Goal: Information Seeking & Learning: Find specific fact

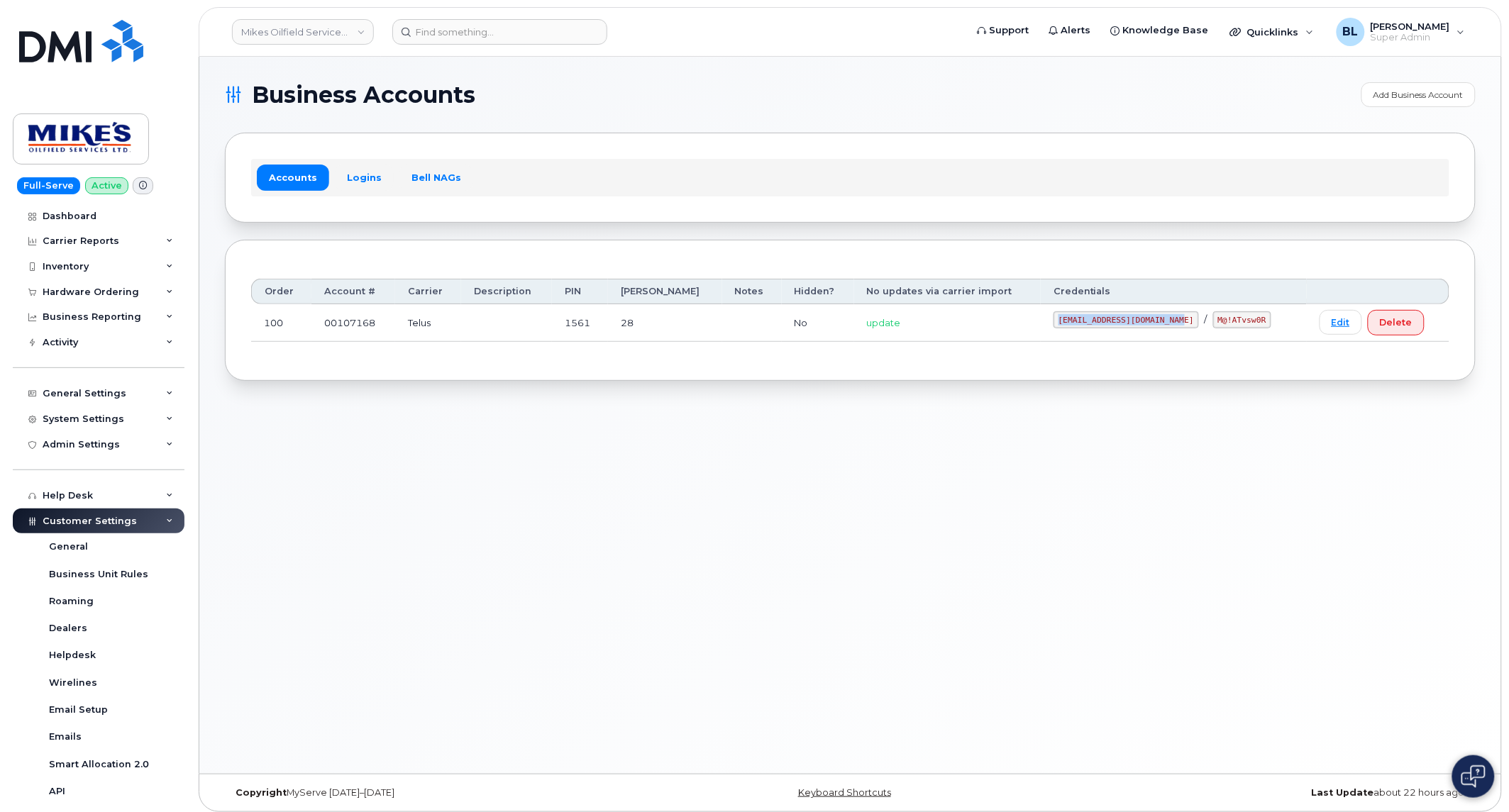
drag, startPoint x: 1055, startPoint y: 322, endPoint x: 1174, endPoint y: 325, distance: 119.0
click at [1174, 325] on div "mikes.oilfield@outlook.com / M@!ATvsw0R" at bounding box center [1173, 319] width 240 height 17
copy code "mikes.oilfield@outlook.com"
drag, startPoint x: 1193, startPoint y: 316, endPoint x: 1251, endPoint y: 327, distance: 59.0
click at [1251, 327] on div "mikes.oilfield@outlook.com / M@!ATvsw0R" at bounding box center [1173, 319] width 240 height 17
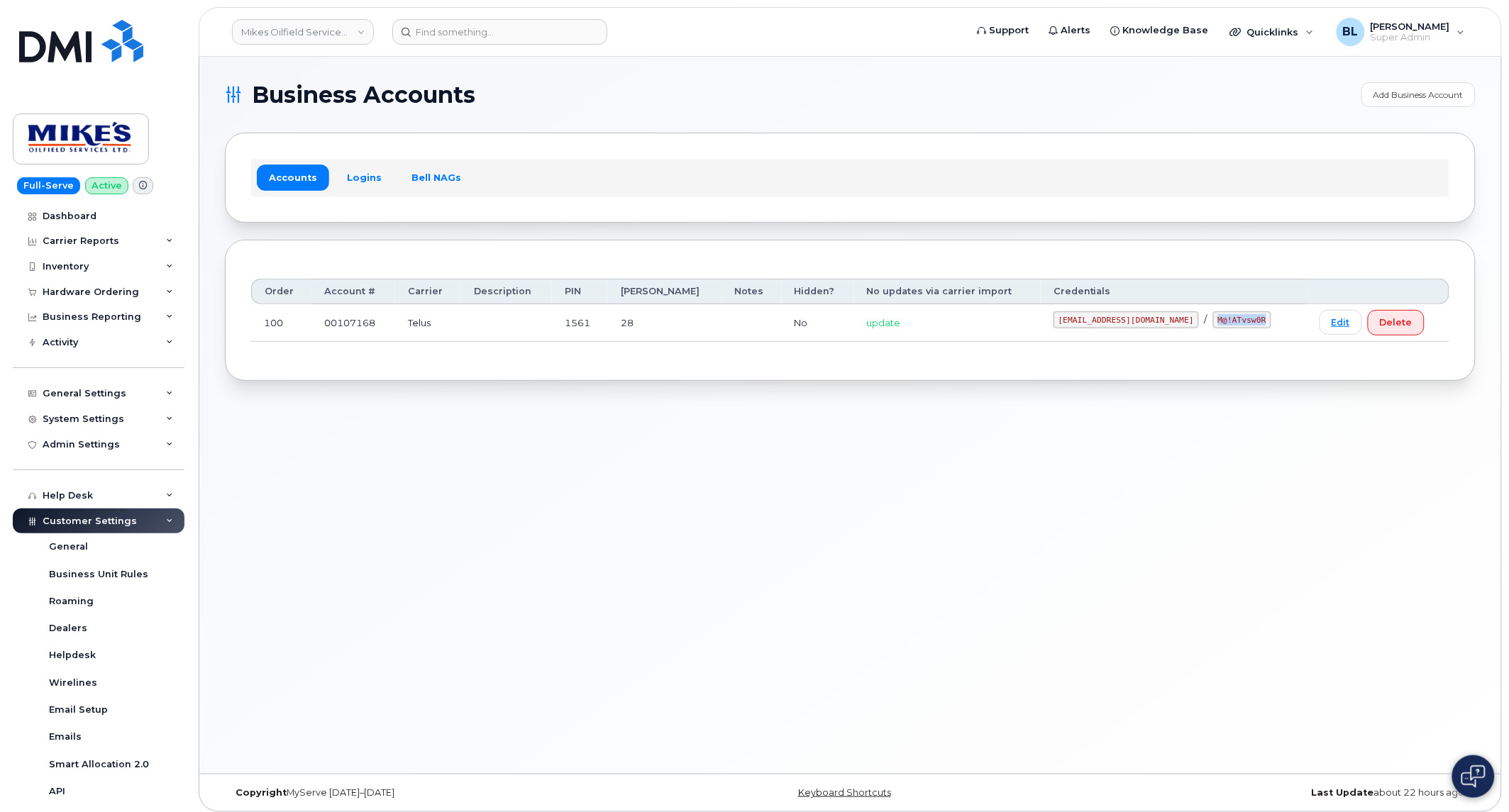
copy code "M@!ATvsw0R"
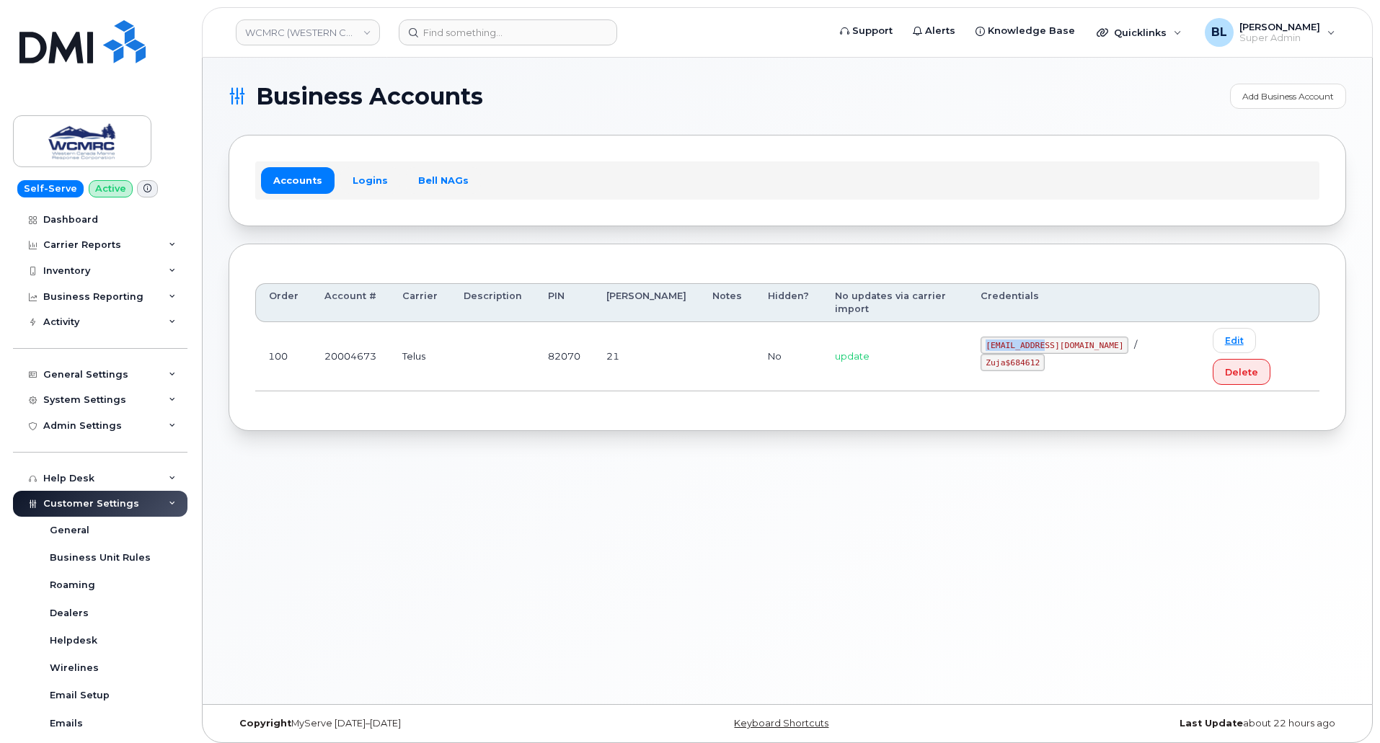
drag, startPoint x: 1009, startPoint y: 327, endPoint x: 1070, endPoint y: 332, distance: 61.4
click at [1070, 332] on td "ap@wcmrc.com / Zuja$684612" at bounding box center [1082, 356] width 231 height 69
copy code "ap@wcmrc.com"
drag, startPoint x: 1093, startPoint y: 331, endPoint x: 1145, endPoint y: 331, distance: 52.6
click at [1044, 354] on code "Zuja$684612" at bounding box center [1012, 362] width 64 height 17
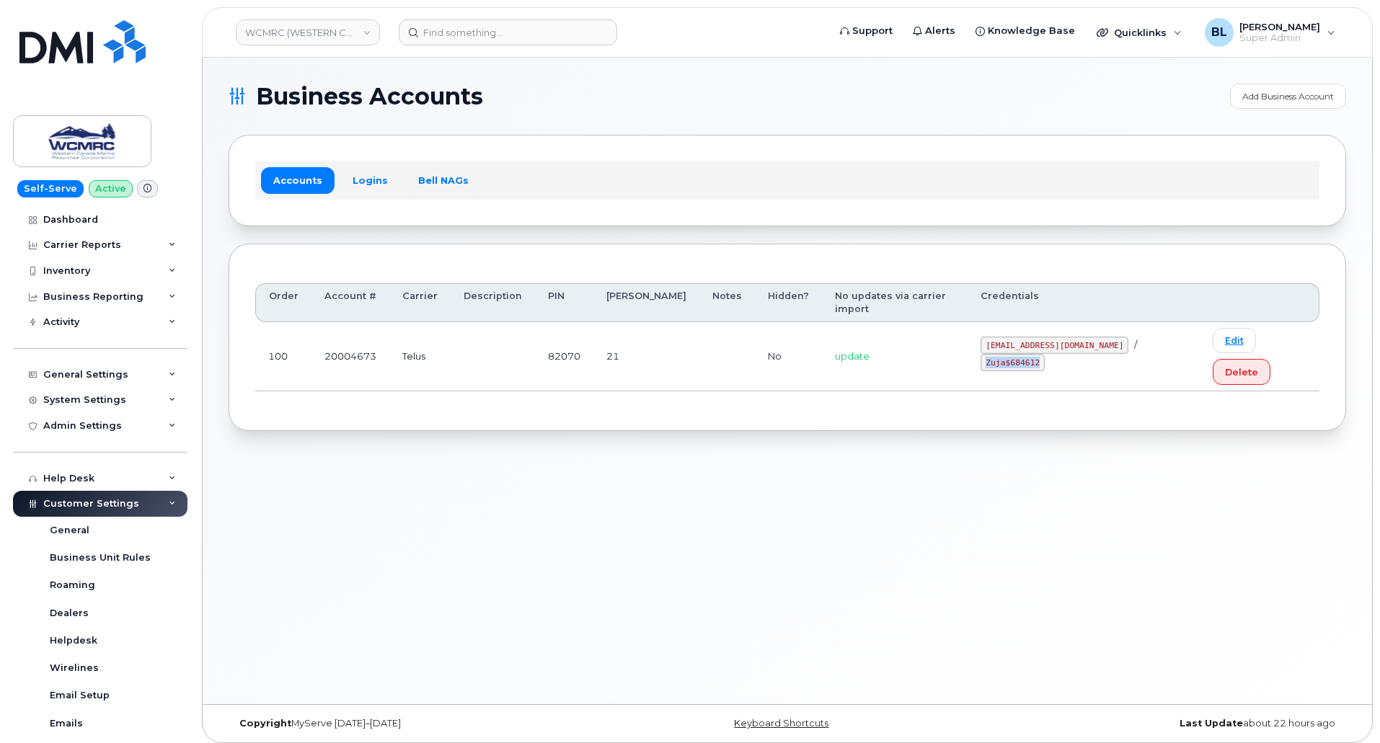
copy code "Zuja$684612"
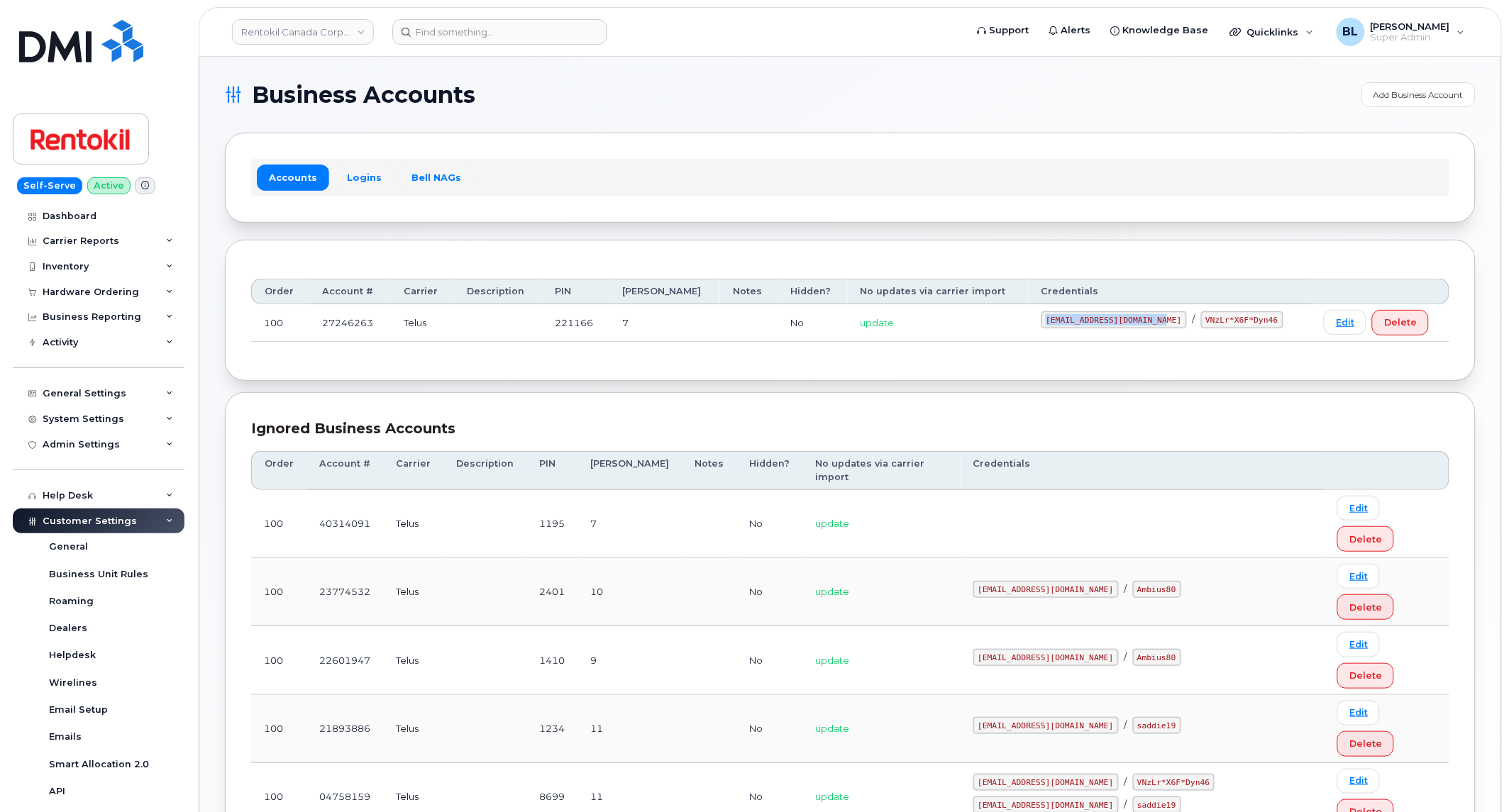
drag, startPoint x: 1036, startPoint y: 316, endPoint x: 1157, endPoint y: 327, distance: 121.5
click at [1157, 327] on td "malorie.bell@rentokil.com / VNzLr*X6F*Dyn46" at bounding box center [1170, 323] width 283 height 37
copy code "malorie.bell@rentokil.com"
drag, startPoint x: 1178, startPoint y: 320, endPoint x: 1258, endPoint y: 329, distance: 80.5
click at [1258, 329] on div "malorie.bell@rentokil.com / VNzLr*X6F*Dyn46" at bounding box center [1170, 319] width 258 height 17
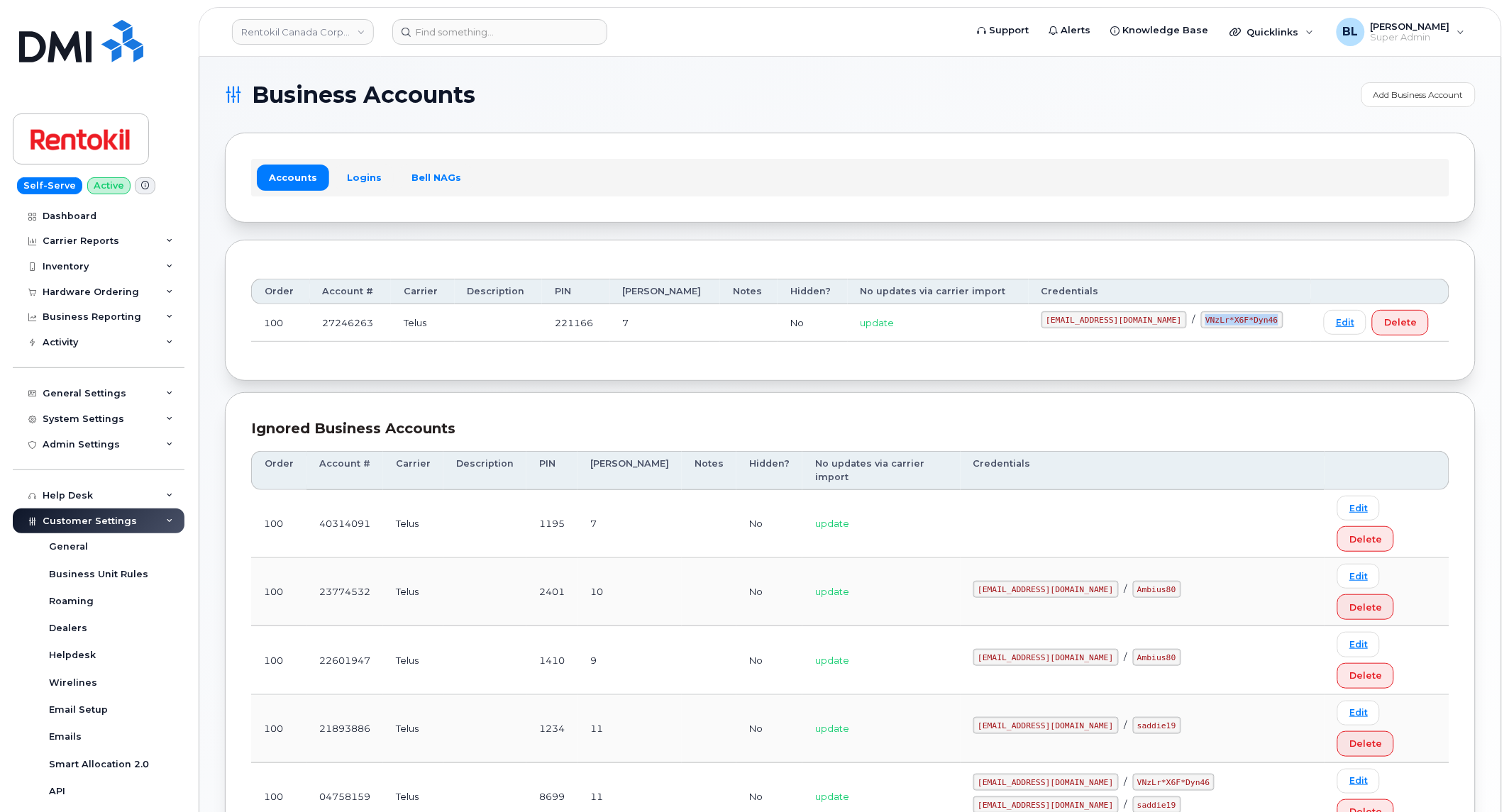
copy code "VNzLr*X6F*Dyn46"
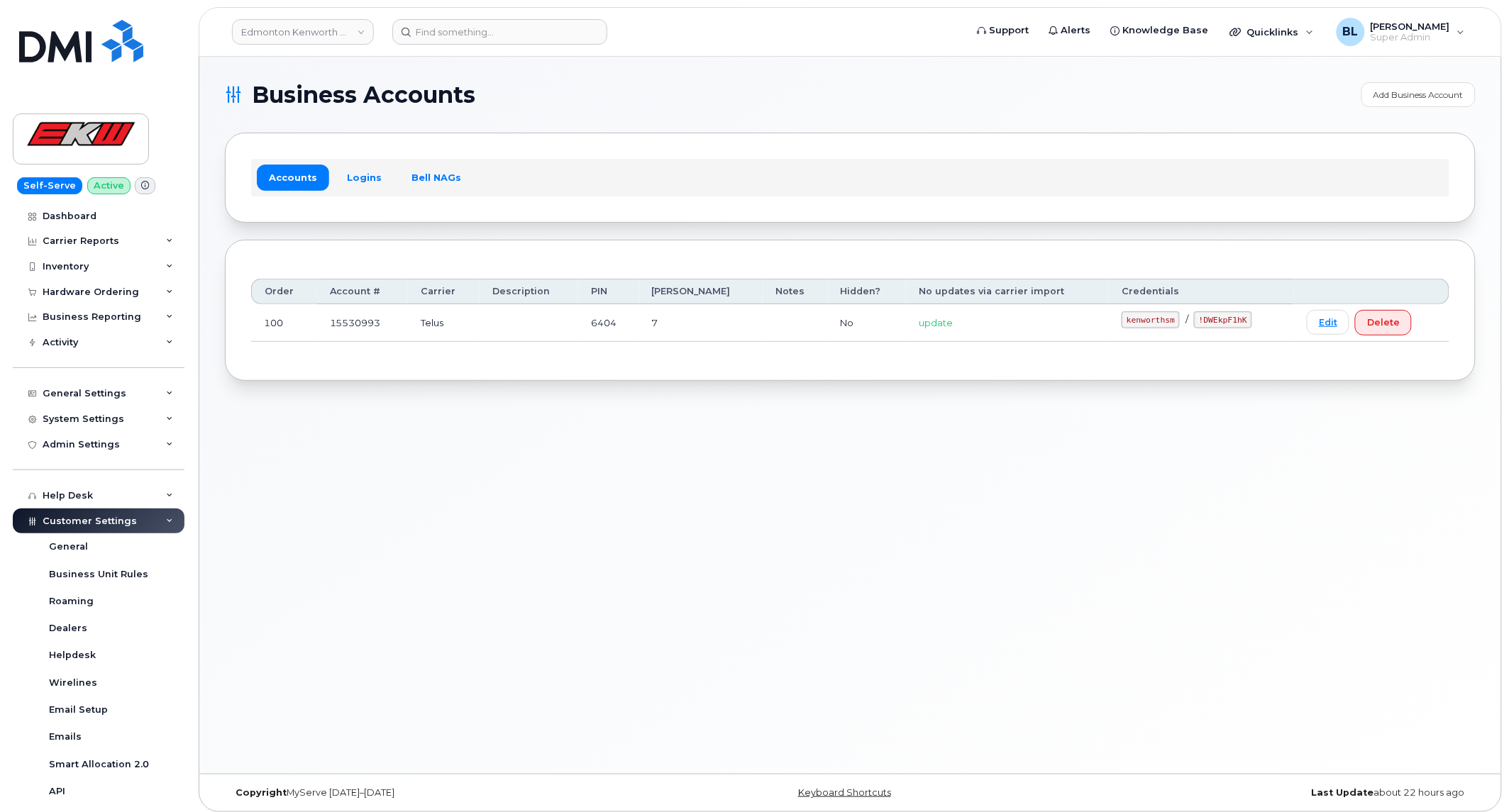
click at [1122, 329] on code "kenworthsm" at bounding box center [1151, 319] width 58 height 17
drag, startPoint x: 1110, startPoint y: 322, endPoint x: 1161, endPoint y: 330, distance: 51.6
click at [1161, 330] on td "kenworthsm / !DWEkpF1hK" at bounding box center [1202, 323] width 185 height 37
copy code "kenworthsm"
drag, startPoint x: 1175, startPoint y: 317, endPoint x: 1228, endPoint y: 327, distance: 53.9
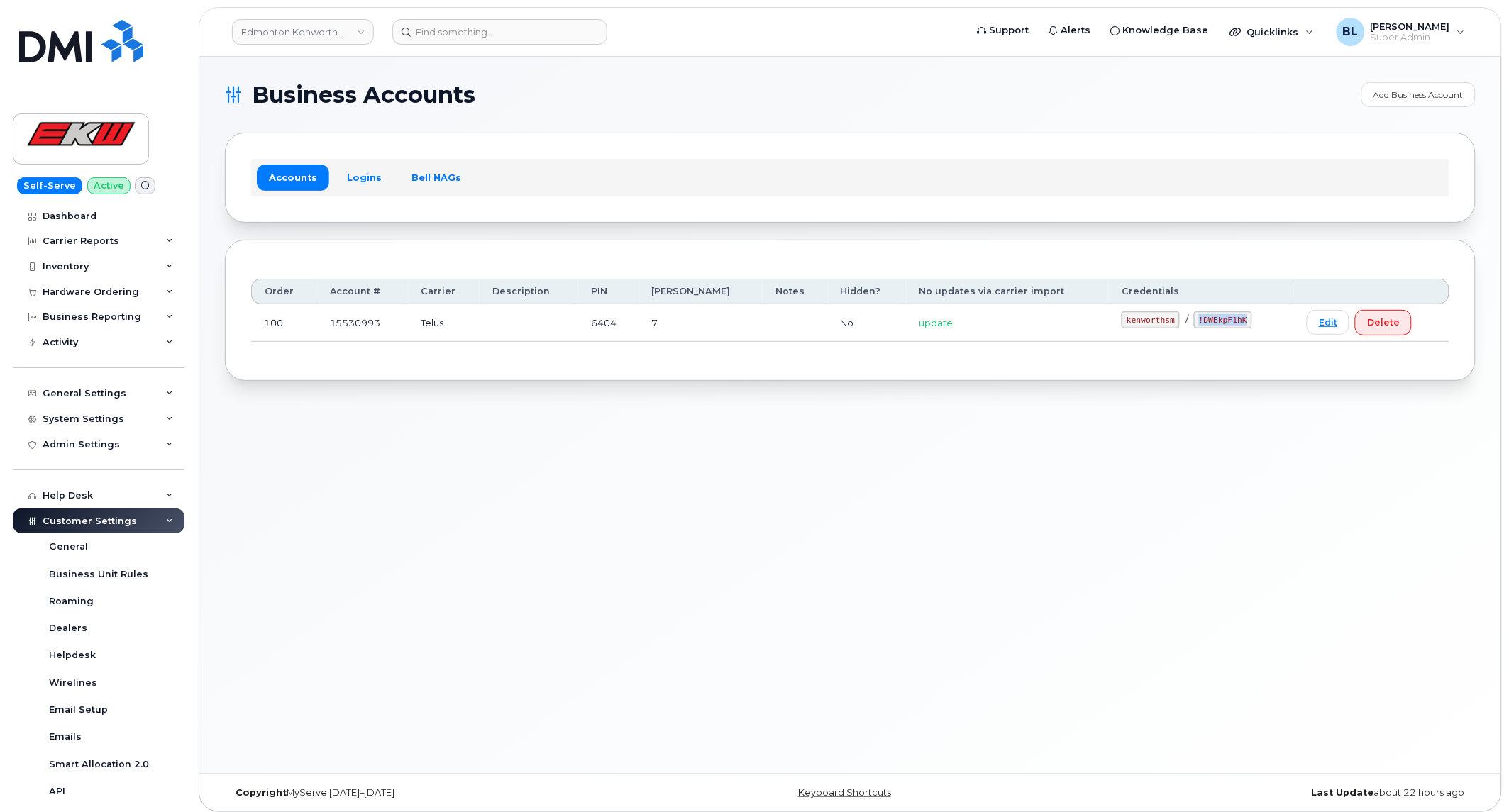
click at [1228, 327] on div "kenworthsm / !DWEkpF1hK" at bounding box center [1202, 319] width 159 height 17
copy code "!DWEkpF1hK"
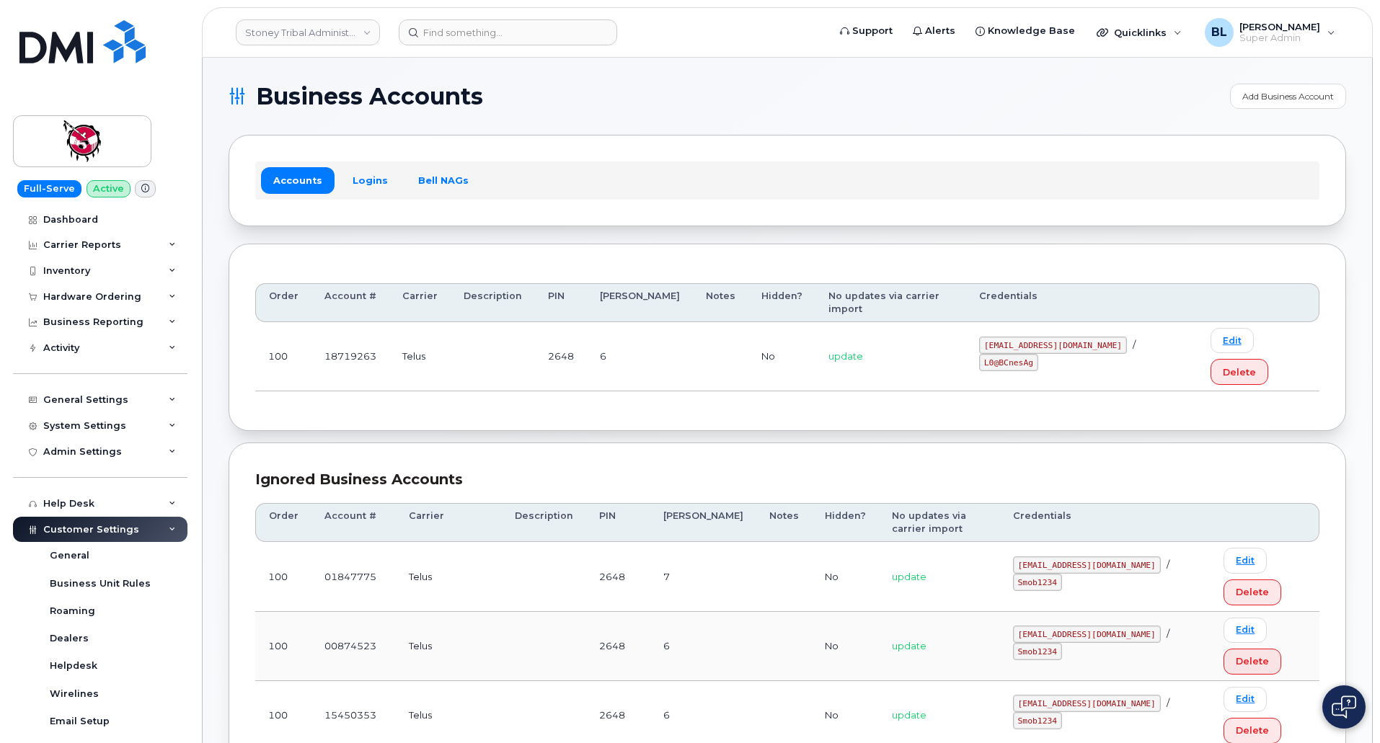
click at [1009, 337] on code "[EMAIL_ADDRESS][DOMAIN_NAME]" at bounding box center [1053, 345] width 148 height 17
drag, startPoint x: 1006, startPoint y: 327, endPoint x: 1077, endPoint y: 333, distance: 70.9
click at [1077, 337] on code "[EMAIL_ADDRESS][DOMAIN_NAME]" at bounding box center [1053, 345] width 148 height 17
copy code "[EMAIL_ADDRESS][DOMAIN_NAME]"
drag, startPoint x: 1087, startPoint y: 329, endPoint x: 1143, endPoint y: 339, distance: 57.1
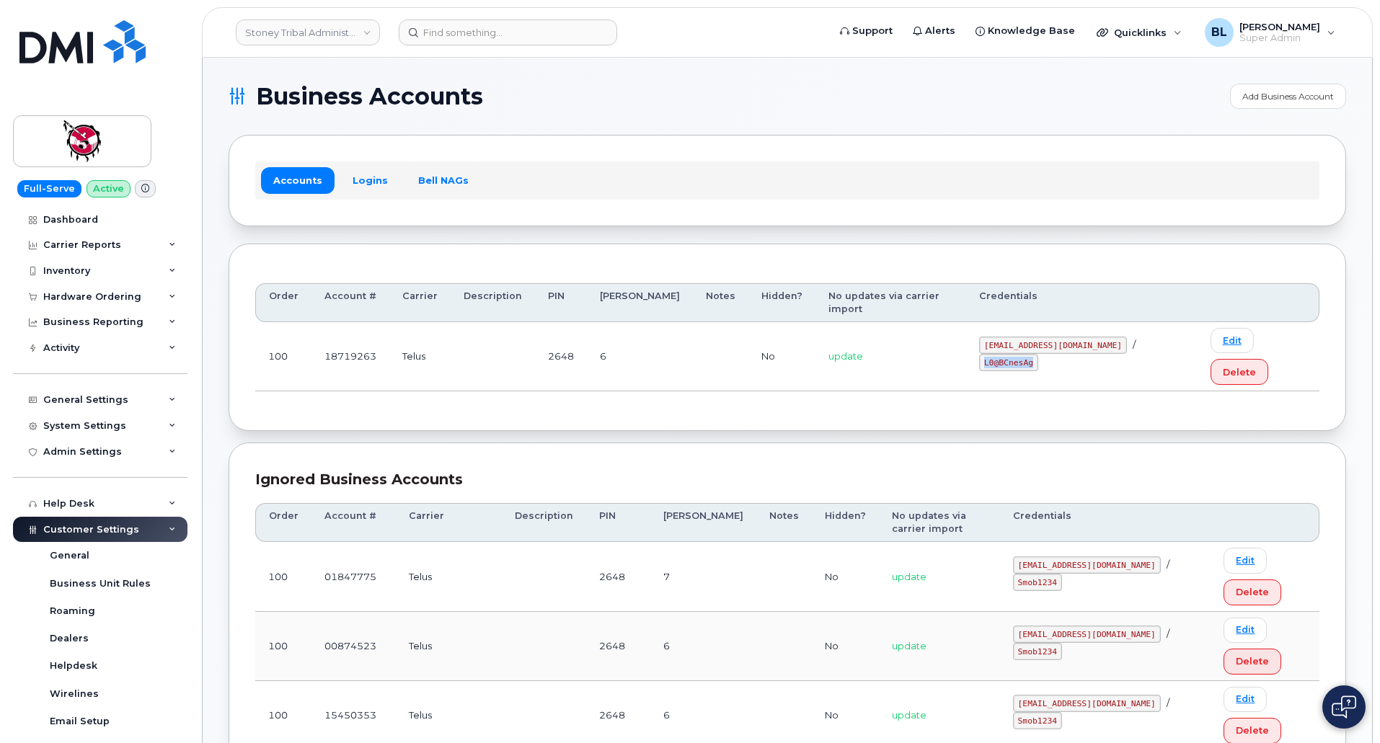
click at [1143, 339] on td "18719263@sm.com / L0@BCnesAg" at bounding box center [1081, 356] width 231 height 69
copy code "L0@BCnesAg"
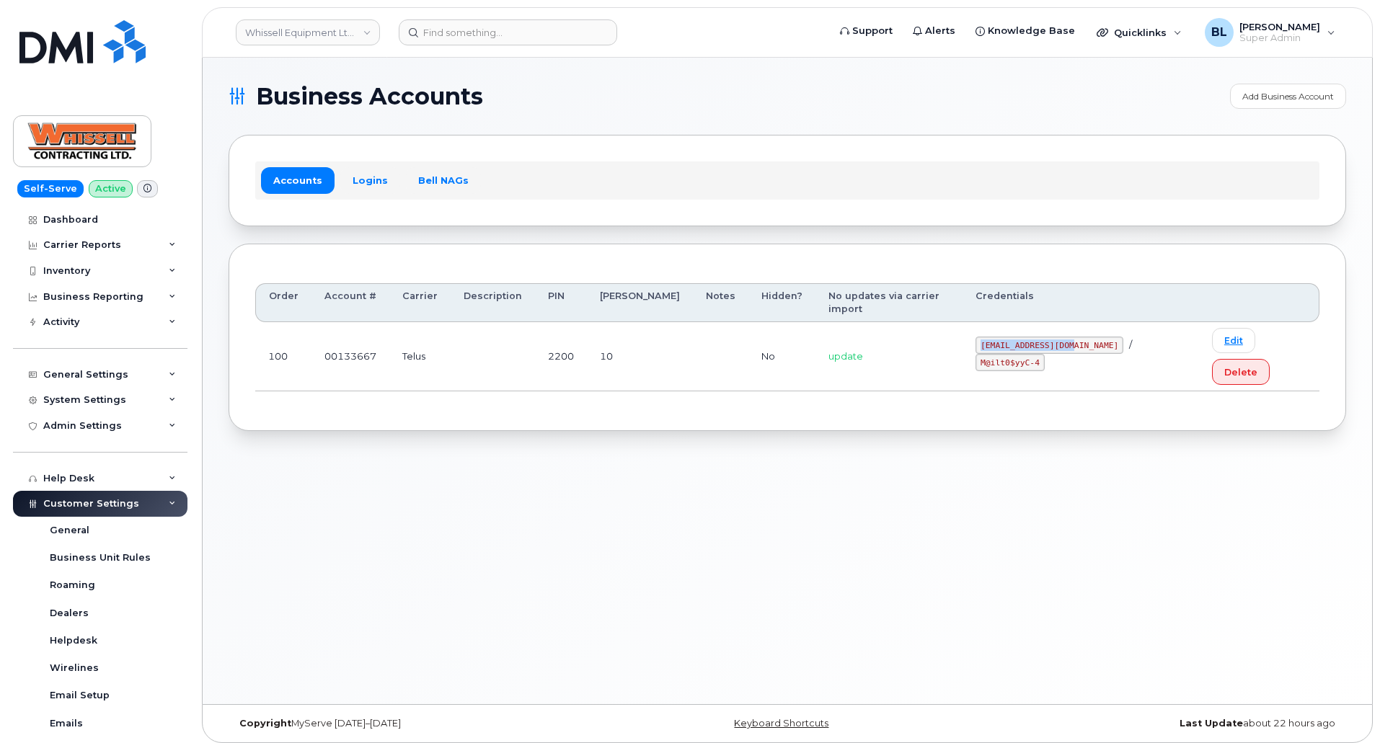
drag, startPoint x: 977, startPoint y: 319, endPoint x: 1075, endPoint y: 332, distance: 98.8
click at [1075, 332] on td "[EMAIL_ADDRESS][DOMAIN_NAME] / M@ilt0$yyC-4" at bounding box center [1080, 356] width 236 height 69
copy code "[EMAIL_ADDRESS][DOMAIN_NAME]"
drag, startPoint x: 1095, startPoint y: 321, endPoint x: 1153, endPoint y: 332, distance: 59.4
click at [1044, 354] on code "M@ilt0$yyC-4" at bounding box center [1009, 362] width 68 height 17
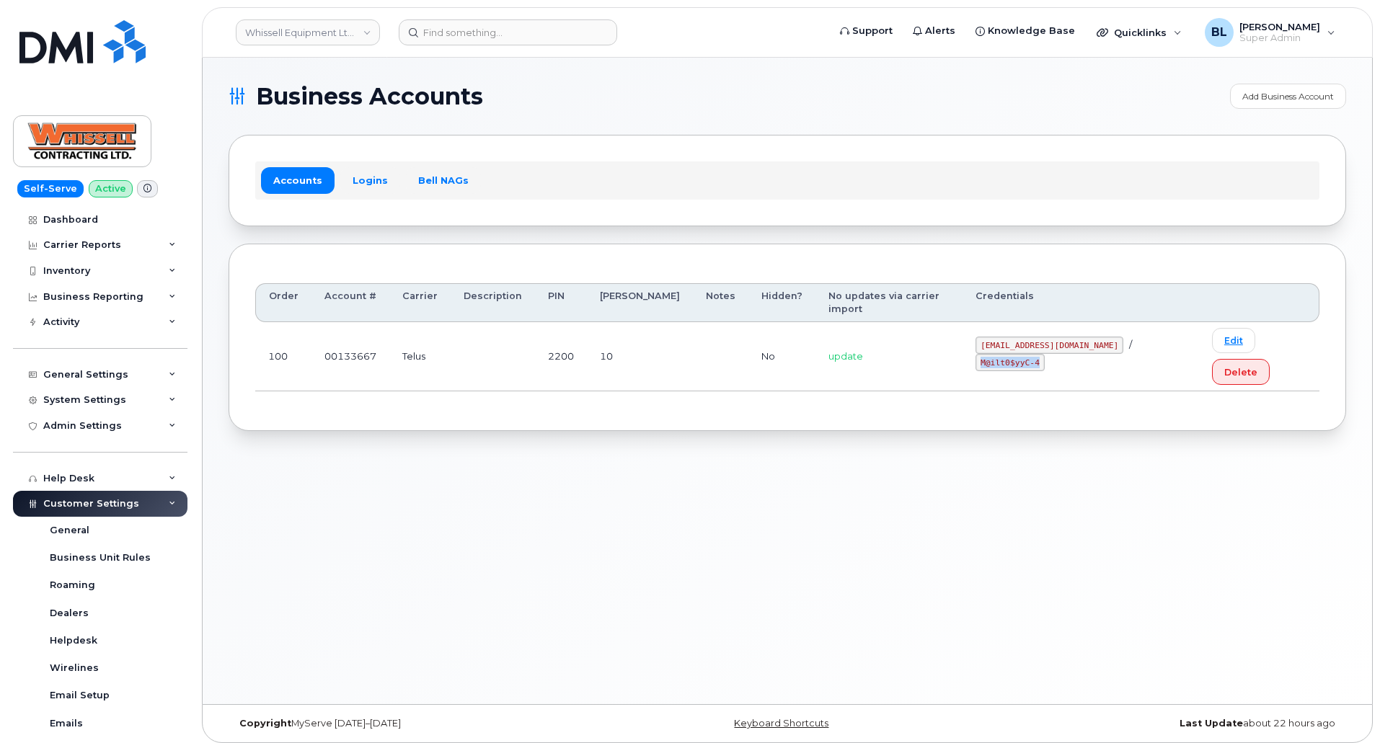
copy code "M@ilt0$yyC-4"
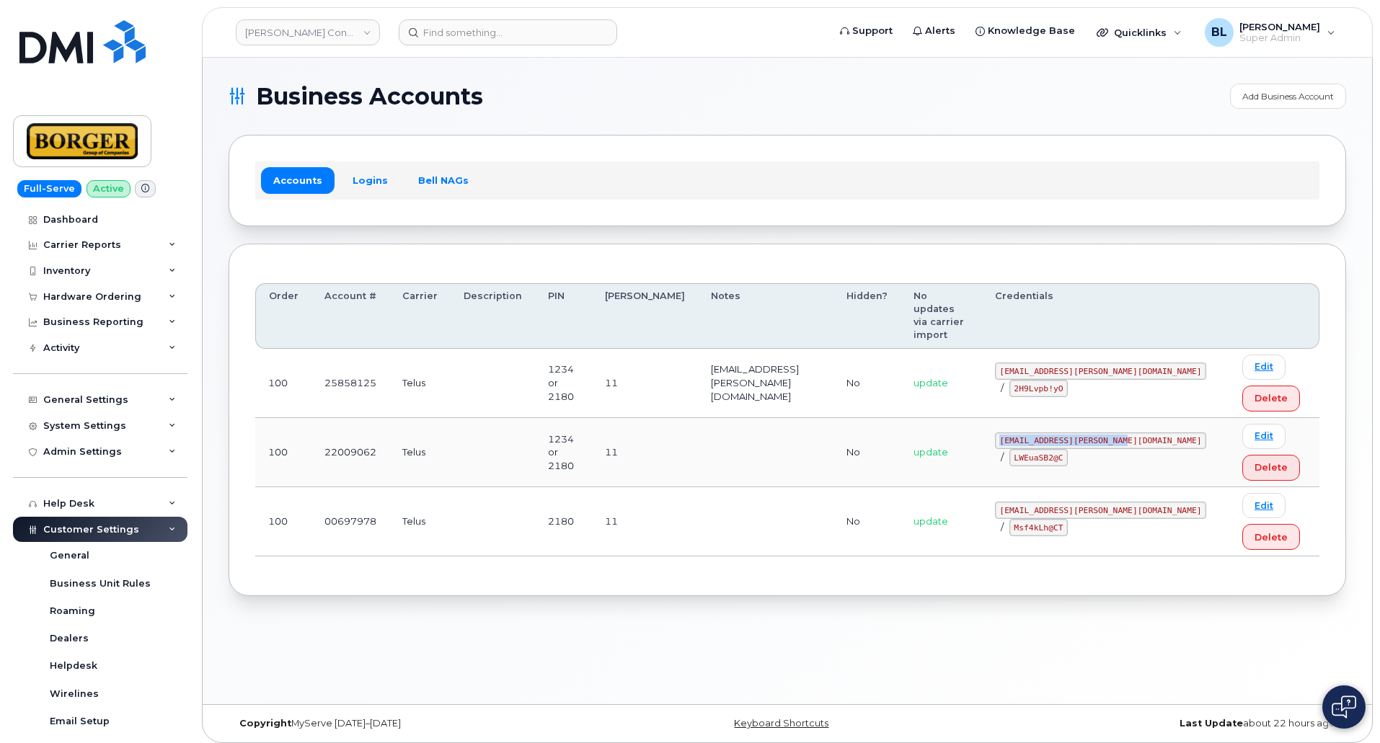
drag, startPoint x: 1017, startPoint y: 412, endPoint x: 1141, endPoint y: 415, distance: 124.0
click at [1141, 432] on div "[EMAIL_ADDRESS][PERSON_NAME][DOMAIN_NAME] / LWEuaSB2@C" at bounding box center [1105, 449] width 221 height 35
copy code "[EMAIL_ADDRESS][PERSON_NAME][DOMAIN_NAME]"
drag, startPoint x: 1017, startPoint y: 434, endPoint x: 1065, endPoint y: 435, distance: 48.3
click at [1065, 449] on code "LWEuaSB2@C" at bounding box center [1038, 457] width 59 height 17
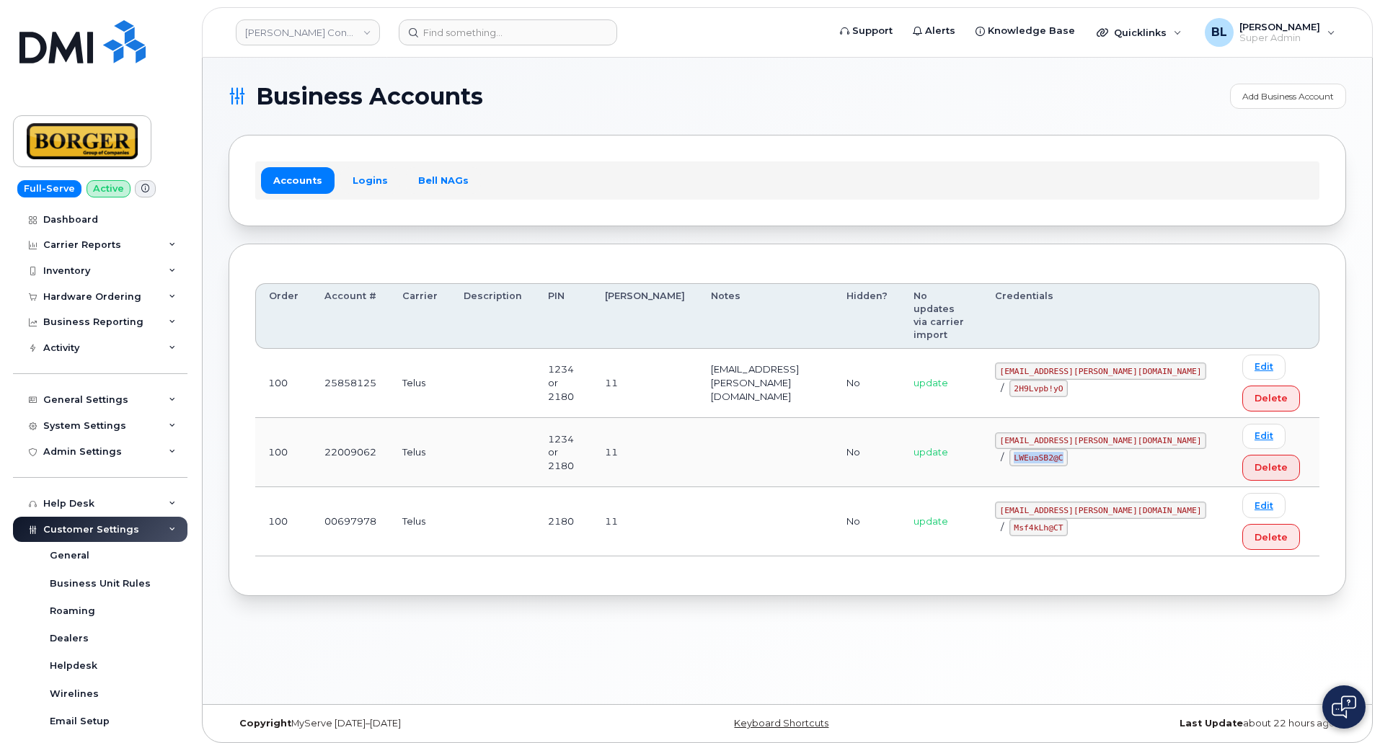
copy code "LWEuaSB2@C"
drag, startPoint x: 1010, startPoint y: 495, endPoint x: 1104, endPoint y: 492, distance: 94.5
click at [1104, 492] on td "corprick@borger.ca / Msf4kLh@CT" at bounding box center [1105, 521] width 247 height 69
copy code "corprick@borger.ca"
drag, startPoint x: 1124, startPoint y: 493, endPoint x: 1172, endPoint y: 492, distance: 48.3
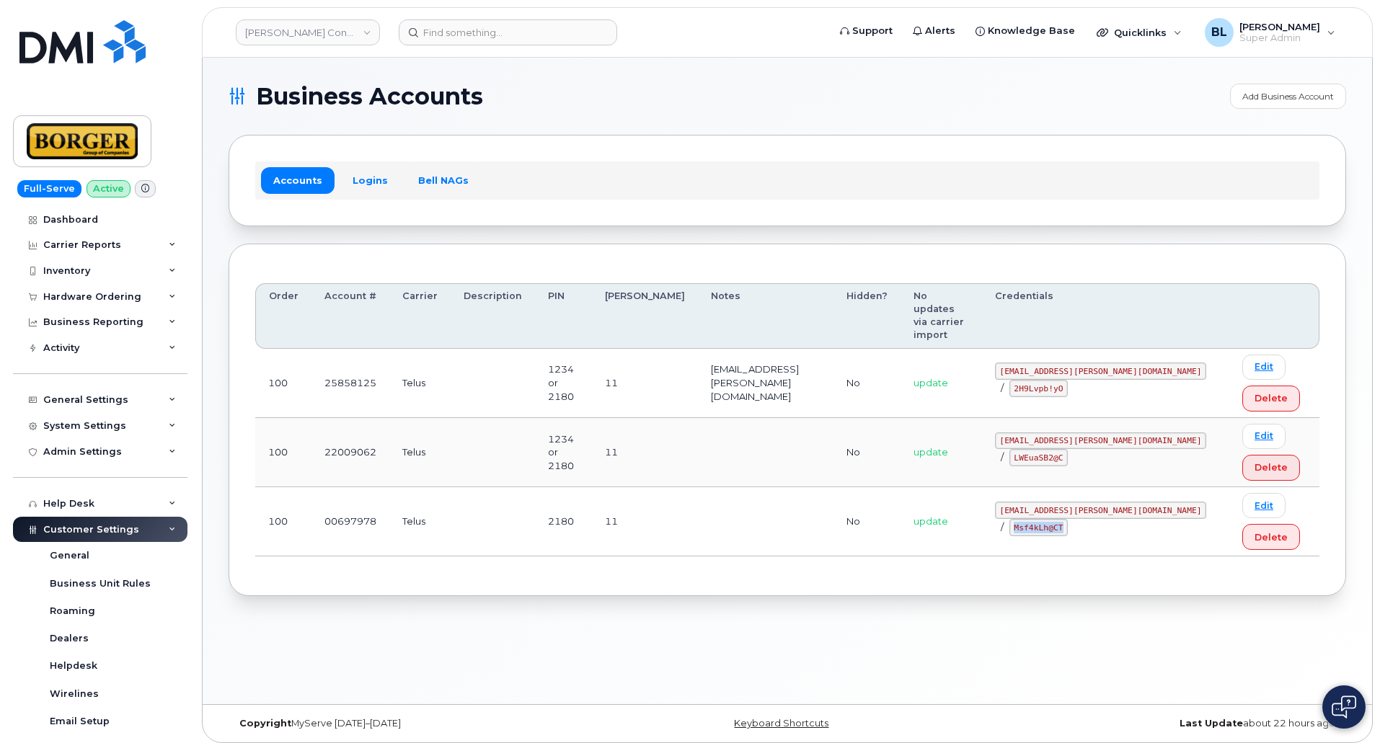
click at [1068, 519] on code "Msf4kLh@CT" at bounding box center [1038, 527] width 59 height 17
copy code "Msf4kLh@CT"
drag, startPoint x: 1011, startPoint y: 349, endPoint x: 1113, endPoint y: 365, distance: 102.9
click at [1113, 365] on td "ricksalmcal@borger.ca / 2H9Lvpb!yO" at bounding box center [1105, 383] width 247 height 69
copy code "ricksalmcal@borger.ca"
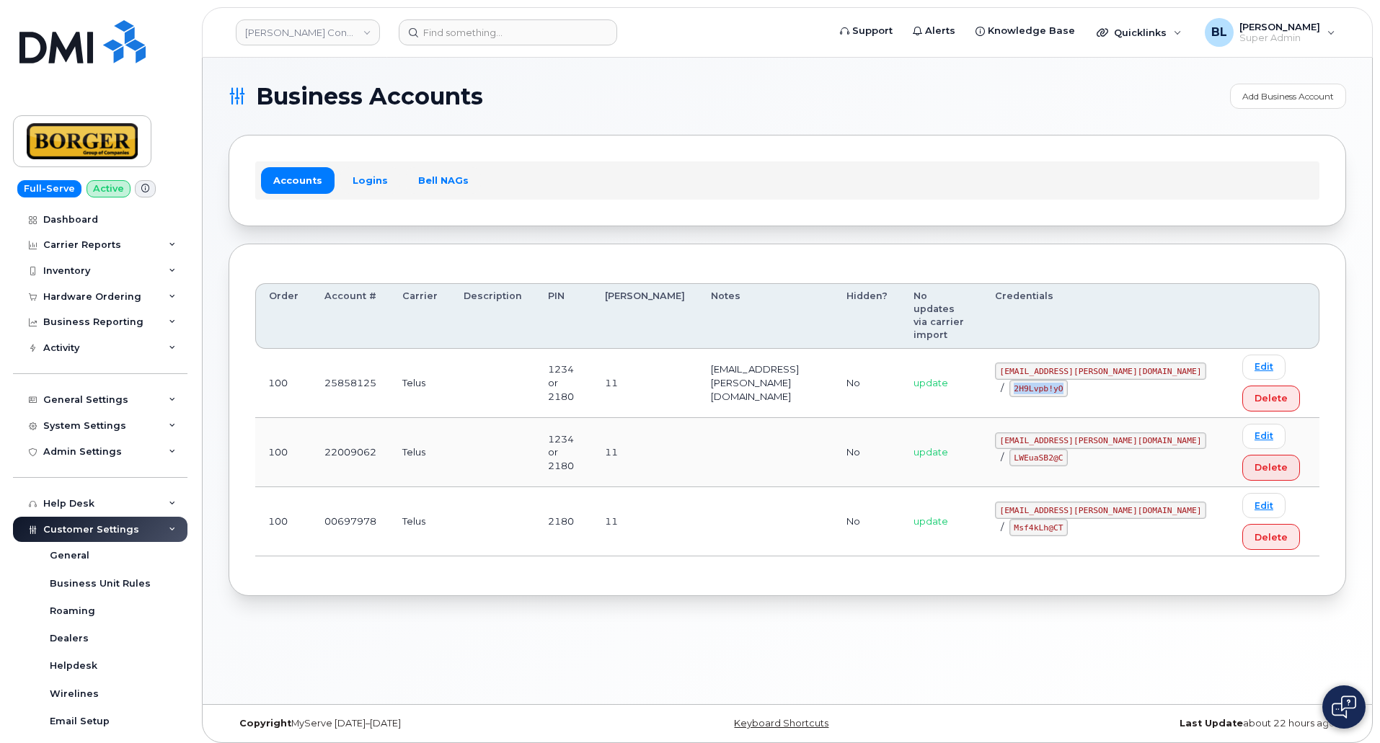
drag, startPoint x: 1135, startPoint y: 359, endPoint x: 1182, endPoint y: 359, distance: 47.6
click at [1068, 380] on code "2H9Lvpb!yO" at bounding box center [1038, 388] width 59 height 17
copy code "2H9Lvpb!yO"
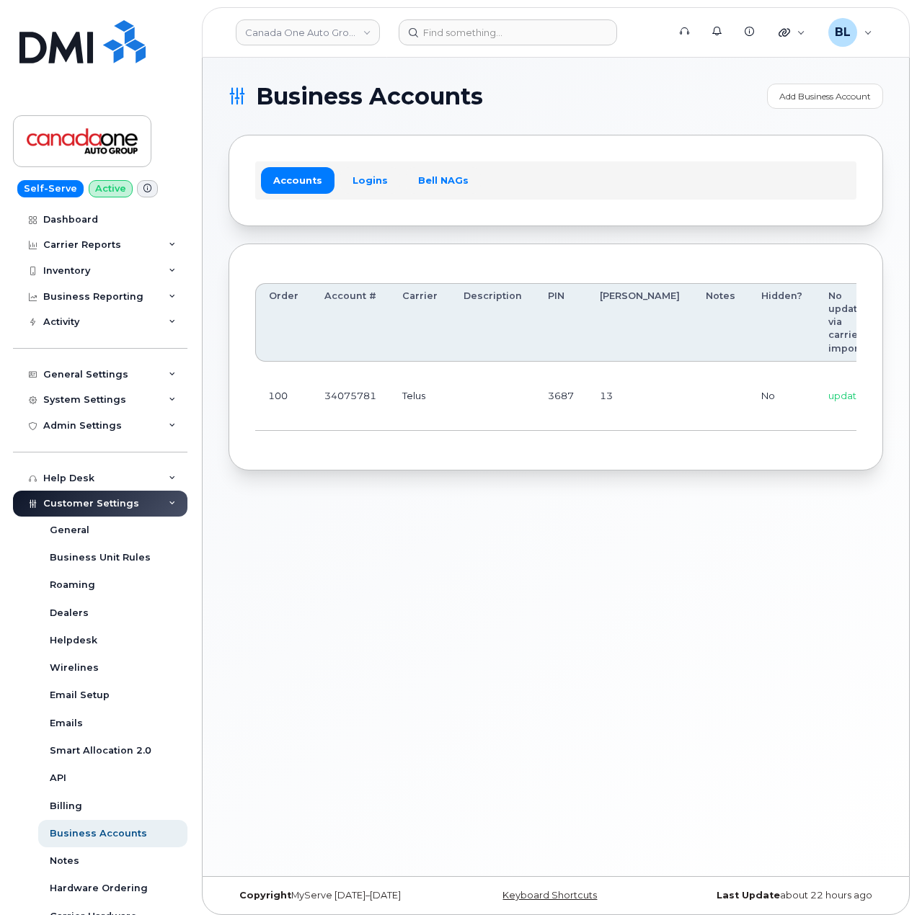
click at [605, 408] on td "13" at bounding box center [640, 396] width 106 height 69
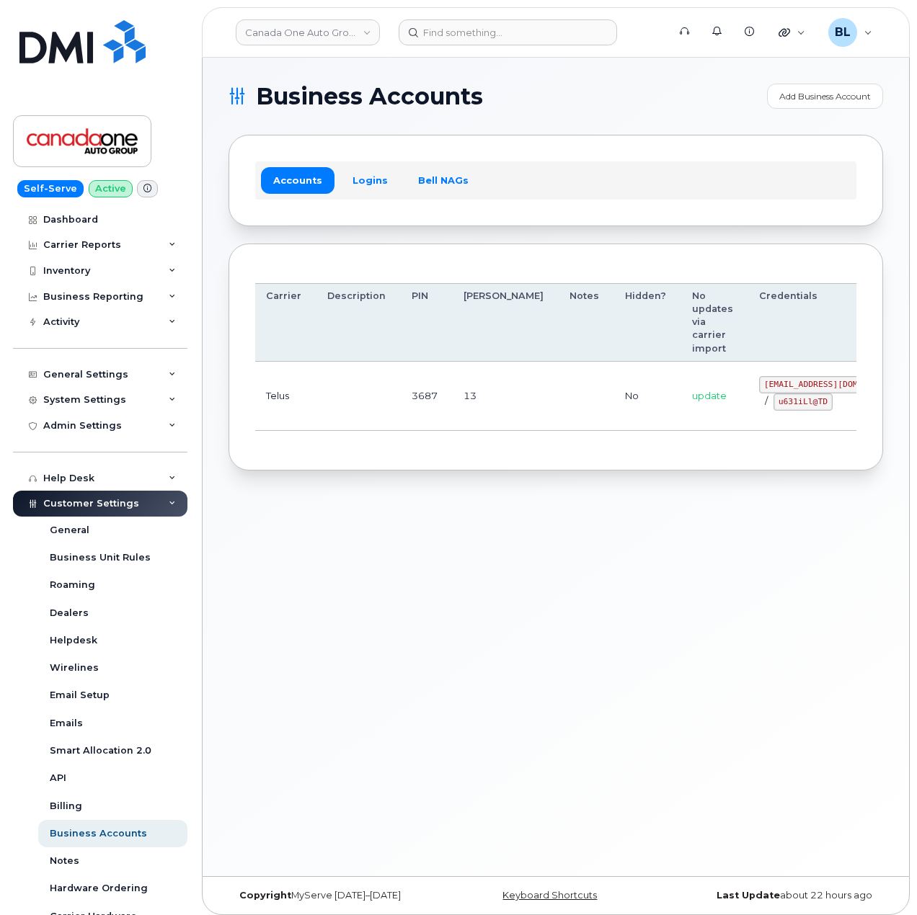
drag, startPoint x: 580, startPoint y: 404, endPoint x: 876, endPoint y: 404, distance: 297.0
drag, startPoint x: 679, startPoint y: 377, endPoint x: 761, endPoint y: 389, distance: 83.0
click at [761, 389] on td "coag@myserve.co / u631iLl@TD" at bounding box center [833, 396] width 174 height 69
copy code "coag@myserve.co"
click at [341, 471] on div "Order Account # Carrier Description PIN Bill Day Notes Hidden? No updates via c…" at bounding box center [555, 358] width 654 height 228
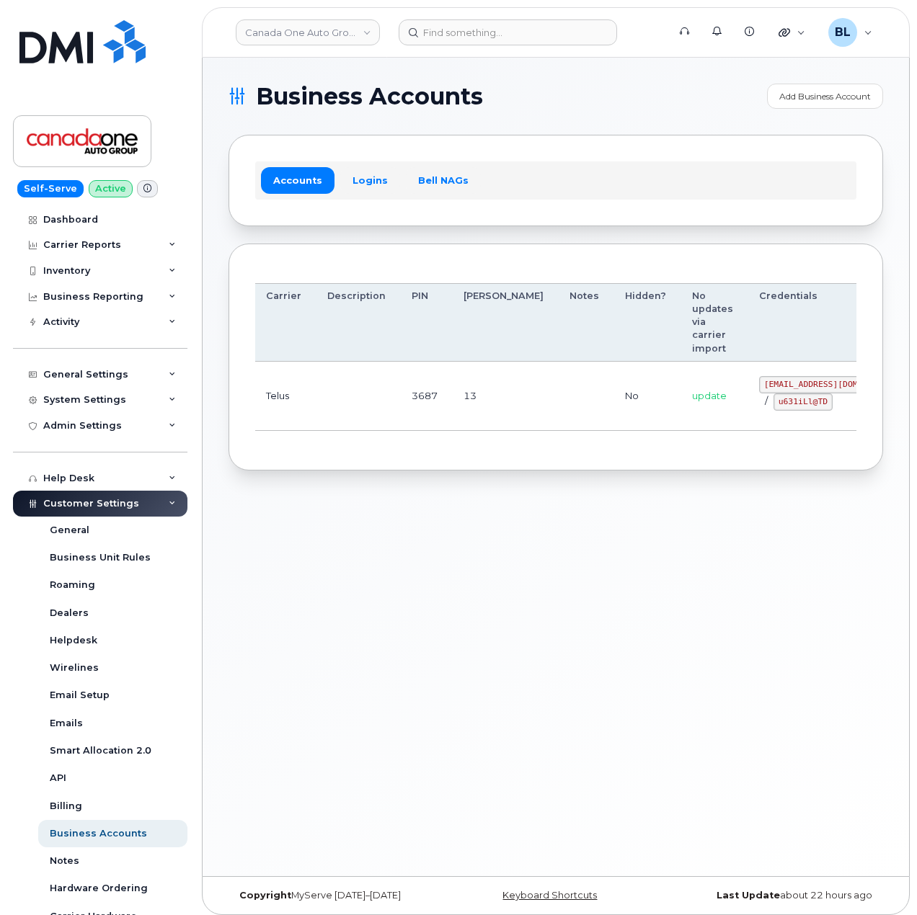
drag, startPoint x: 416, startPoint y: 481, endPoint x: 479, endPoint y: 486, distance: 62.9
click at [416, 481] on div "Business Accounts Add Business Account Accounts Logins Bell NAGs Order Account …" at bounding box center [556, 467] width 706 height 819
drag, startPoint x: 701, startPoint y: 401, endPoint x: 747, endPoint y: 408, distance: 46.7
click at [773, 408] on code "u631iLl@TD" at bounding box center [802, 402] width 59 height 17
copy code "u631iLl@TD"
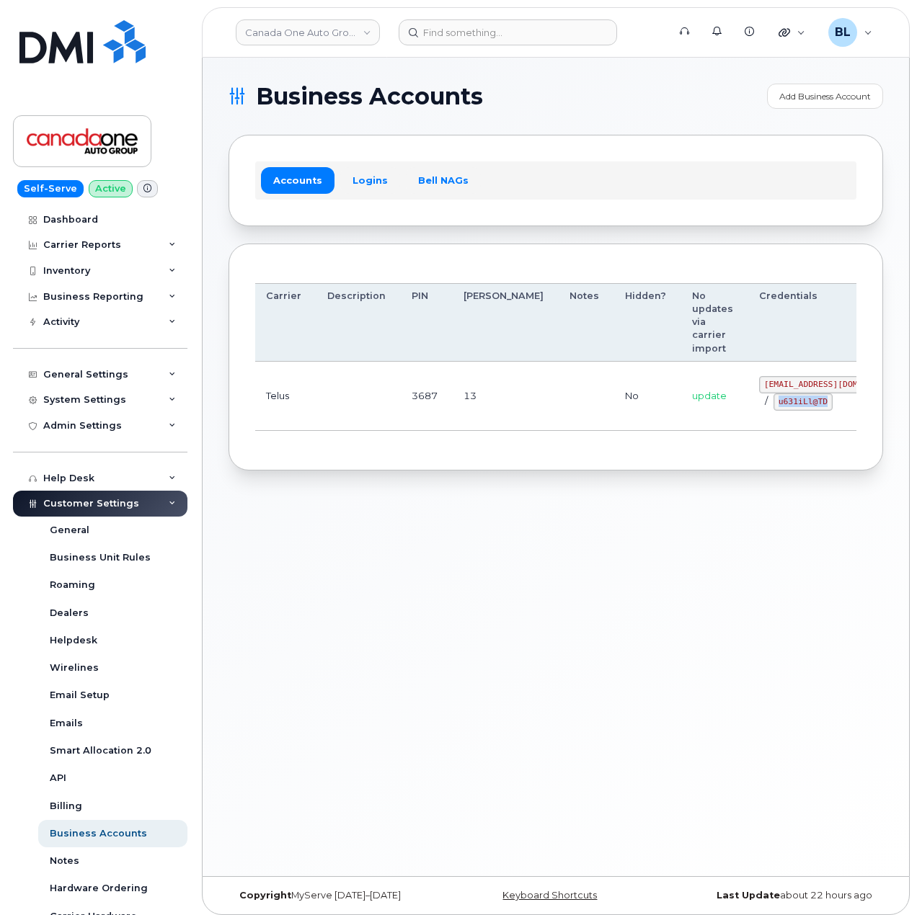
click at [584, 571] on div "Business Accounts Add Business Account Accounts Logins Bell NAGs Order Account …" at bounding box center [556, 467] width 706 height 819
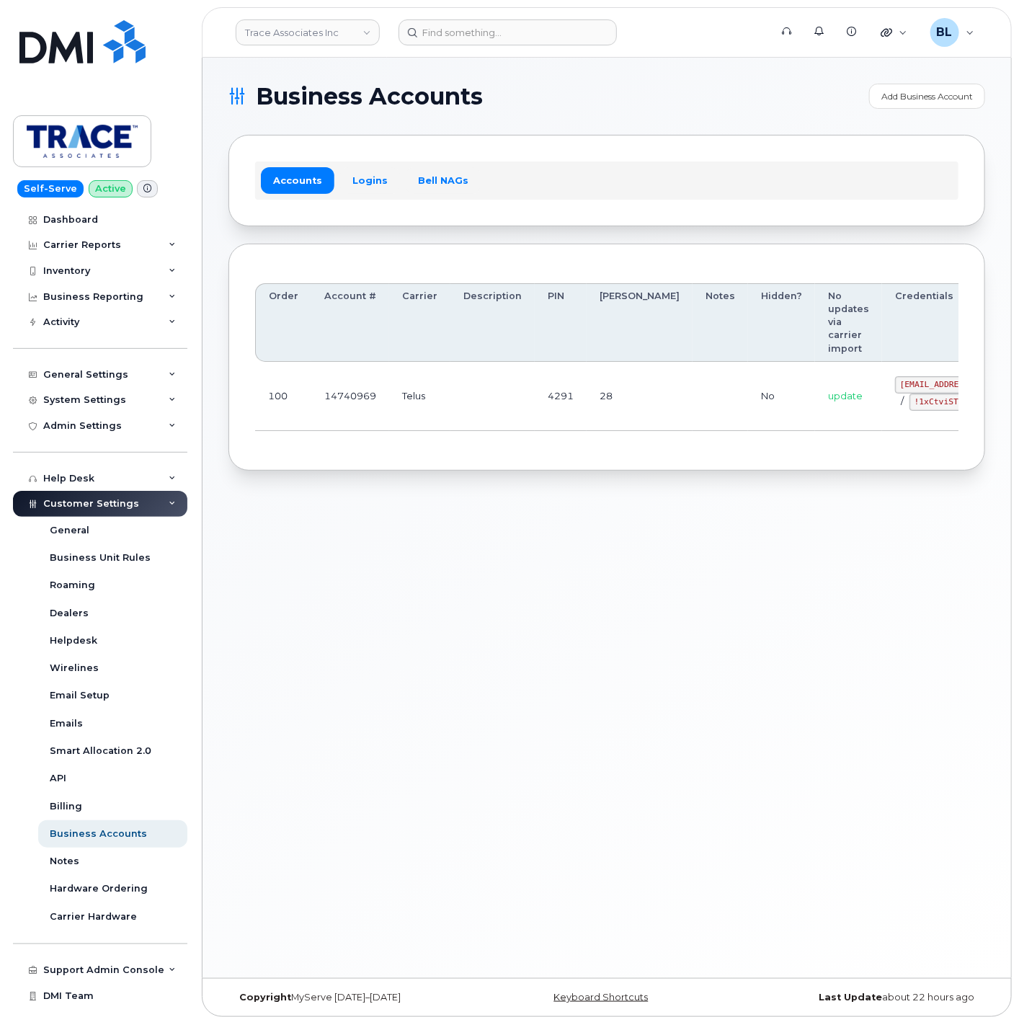
scroll to position [0, 38]
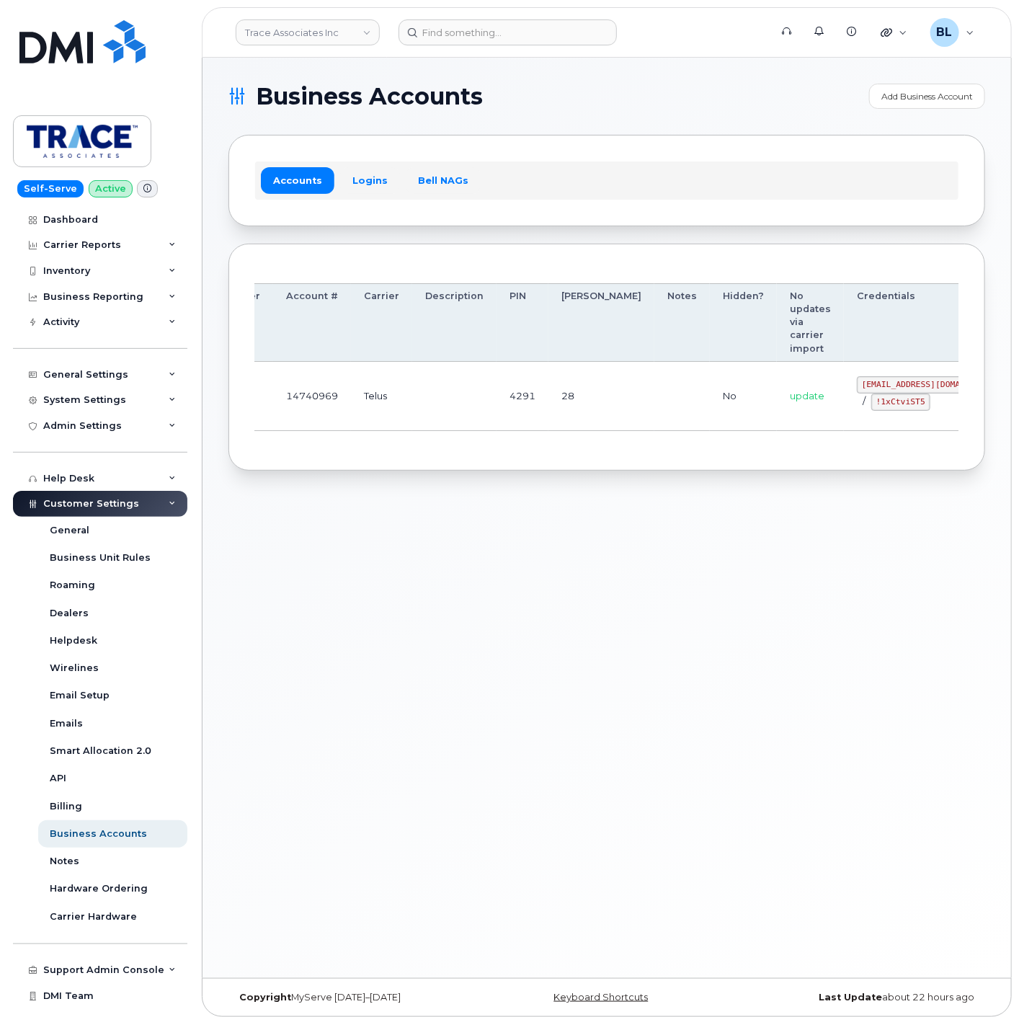
drag, startPoint x: 505, startPoint y: 370, endPoint x: 769, endPoint y: 370, distance: 264.5
drag, startPoint x: 802, startPoint y: 386, endPoint x: 859, endPoint y: 386, distance: 57.7
click at [859, 386] on td "trace@myserve.co / !1xCtviST5" at bounding box center [931, 396] width 174 height 69
copy code "trace@myserve.co"
click at [391, 491] on div "Business Accounts Add Business Account Accounts Logins Bell NAGs Order Account …" at bounding box center [607, 518] width 809 height 920
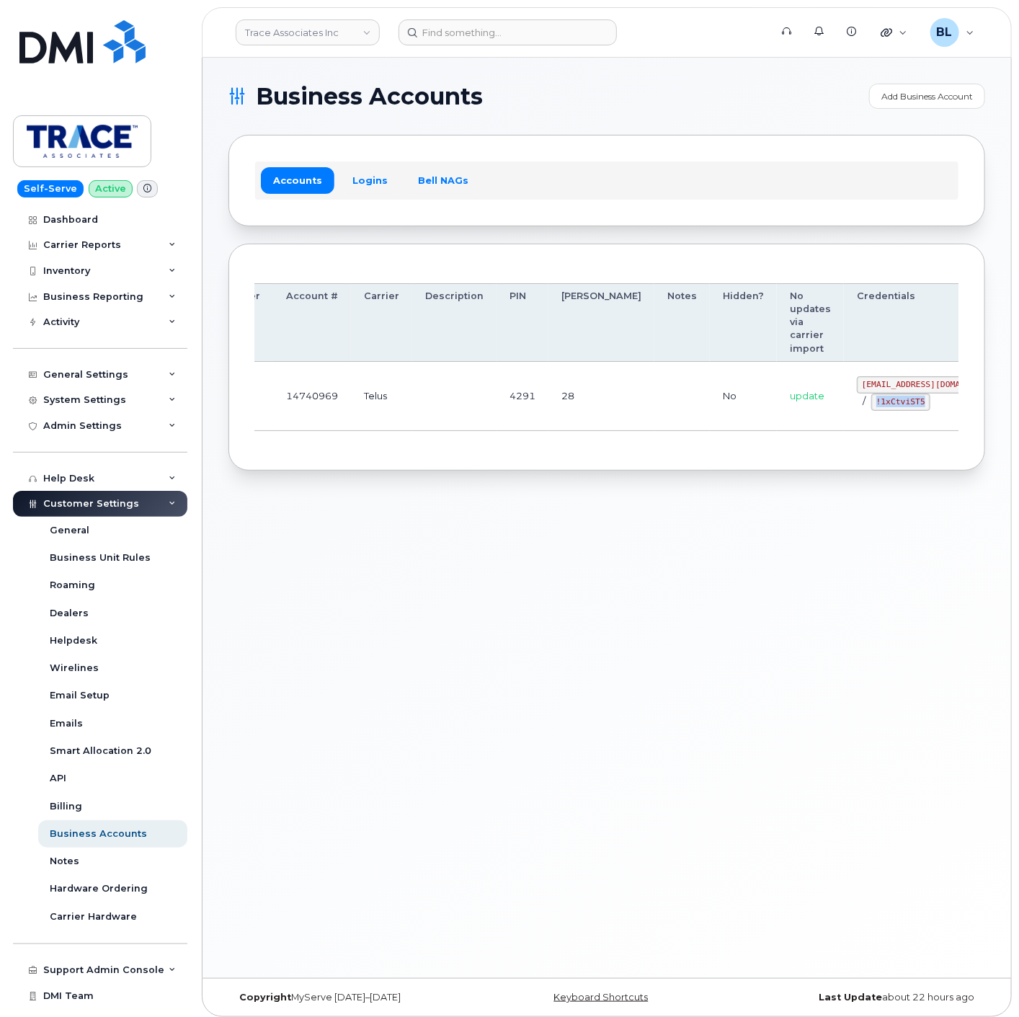
drag, startPoint x: 800, startPoint y: 404, endPoint x: 847, endPoint y: 407, distance: 46.9
click at [857, 407] on div "trace@myserve.co / !1xCtviST5" at bounding box center [931, 393] width 148 height 35
copy code "!1xCtviST5"
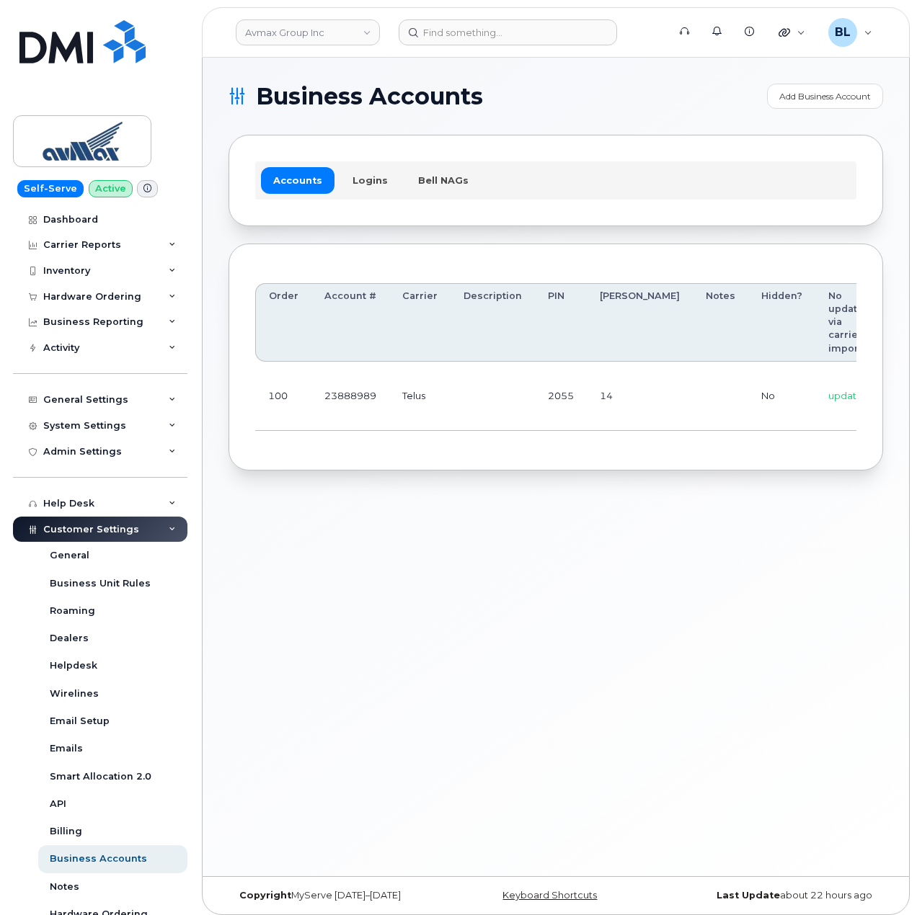
click at [388, 468] on div "Order Account # Carrier Description PIN [PERSON_NAME] Notes Hidden? No updates …" at bounding box center [555, 358] width 654 height 228
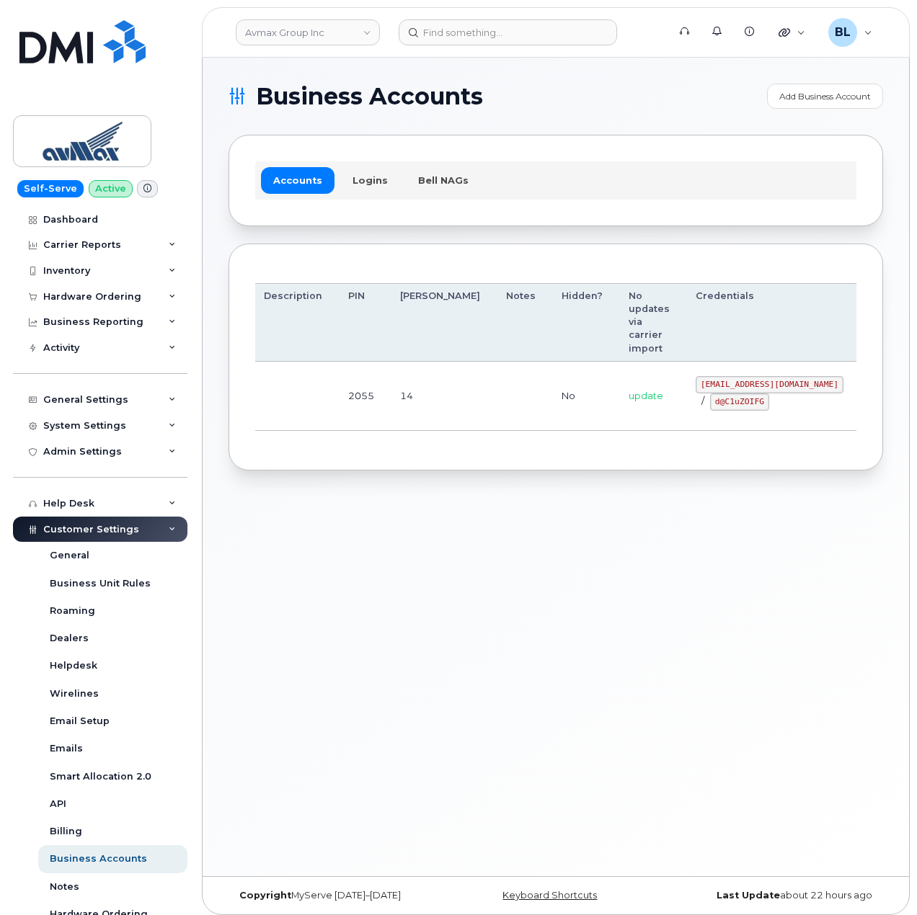
drag, startPoint x: 559, startPoint y: 382, endPoint x: 814, endPoint y: 398, distance: 254.9
drag, startPoint x: 626, startPoint y: 383, endPoint x: 758, endPoint y: 385, distance: 131.2
click at [758, 385] on code "[EMAIL_ADDRESS][DOMAIN_NAME]" at bounding box center [770, 384] width 148 height 17
copy code "[EMAIL_ADDRESS][DOMAIN_NAME]"
drag, startPoint x: 486, startPoint y: 445, endPoint x: 647, endPoint y: 427, distance: 161.8
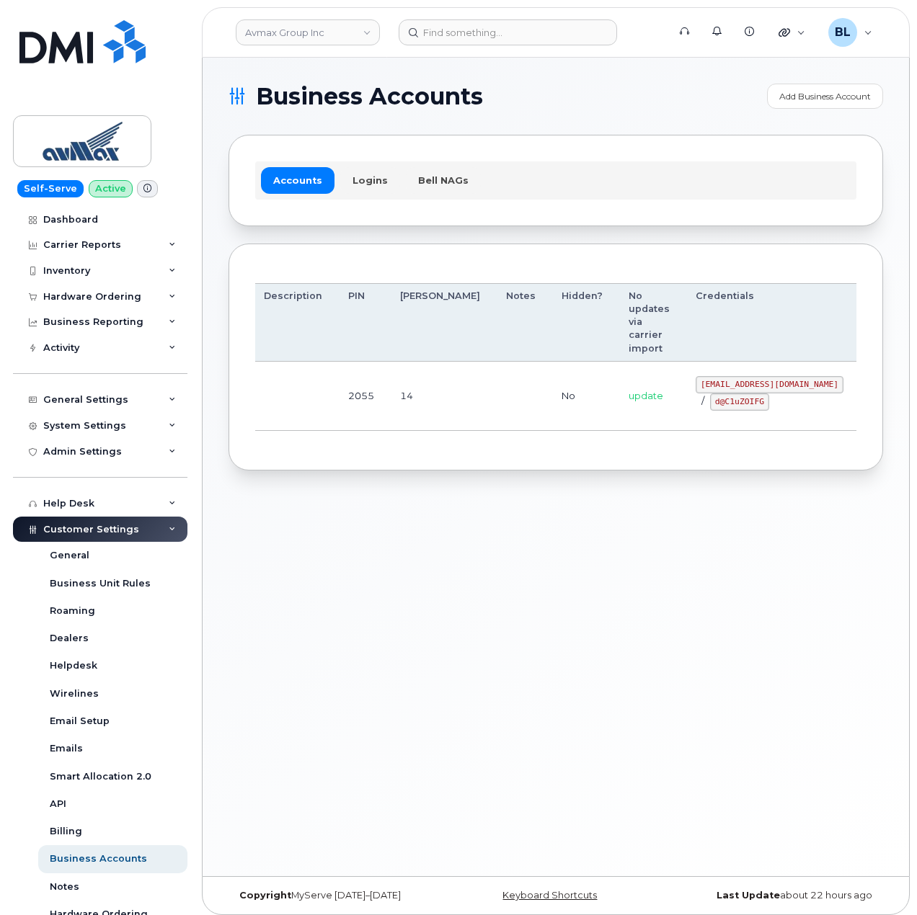
click at [488, 442] on div "Order Account # Carrier Description PIN [PERSON_NAME] Notes Hidden? No updates …" at bounding box center [555, 357] width 601 height 174
drag, startPoint x: 635, startPoint y: 403, endPoint x: 687, endPoint y: 406, distance: 52.0
click at [710, 406] on code "d@C1uZOIFG" at bounding box center [739, 402] width 59 height 17
copy code "d@C1uZOIFG"
click at [427, 512] on div "Business Accounts Add Business Account Accounts Logins Bell NAGs Order Account …" at bounding box center [556, 467] width 706 height 819
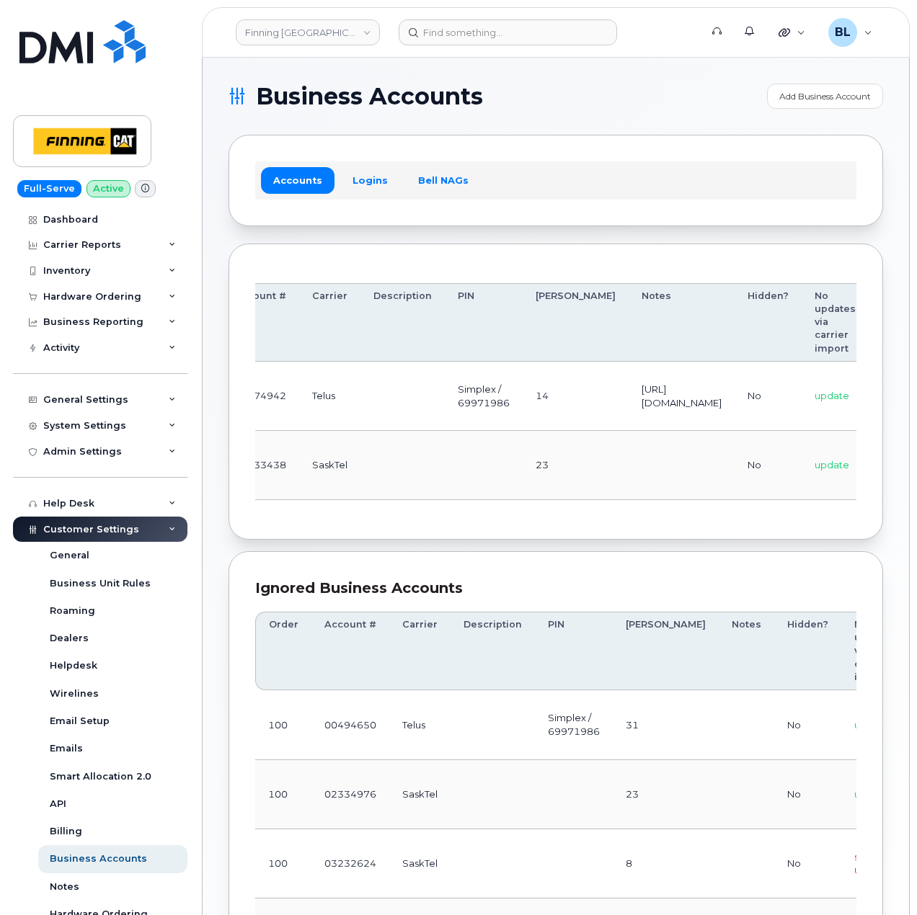
scroll to position [0, 336]
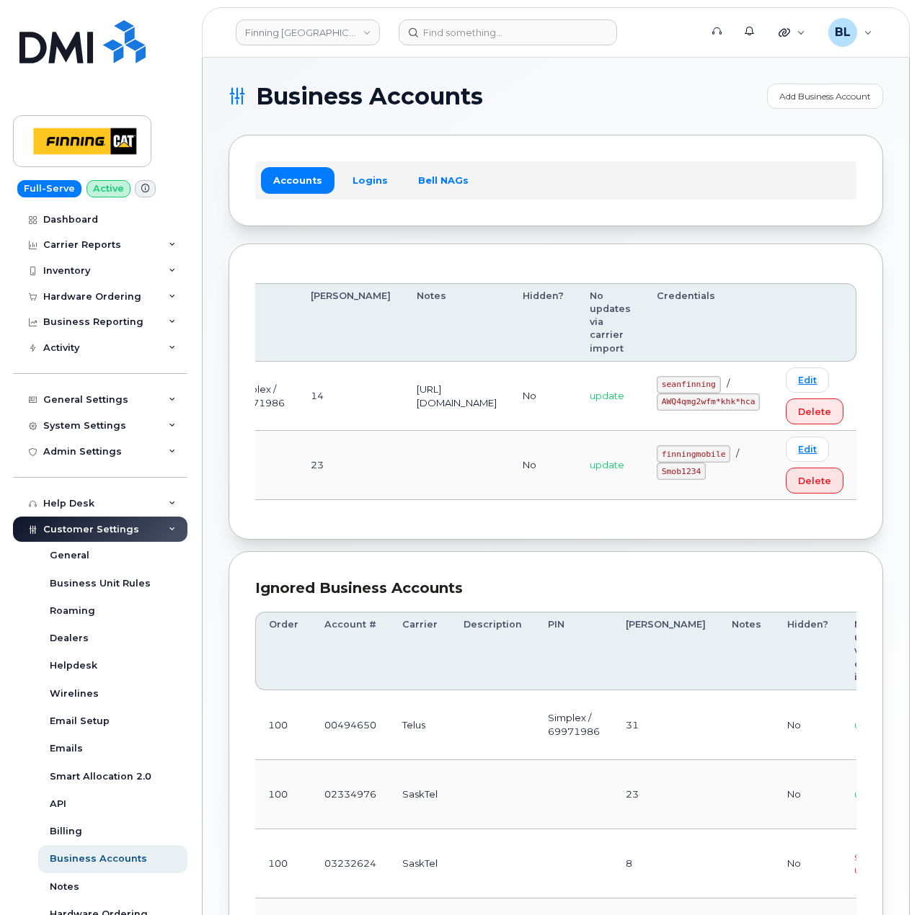
drag, startPoint x: 508, startPoint y: 461, endPoint x: 801, endPoint y: 435, distance: 293.9
drag, startPoint x: 669, startPoint y: 381, endPoint x: 722, endPoint y: 385, distance: 53.5
click at [721, 385] on code "seanfinning" at bounding box center [689, 384] width 64 height 17
copy code "seanfinning"
click at [642, 437] on td "update" at bounding box center [610, 465] width 67 height 69
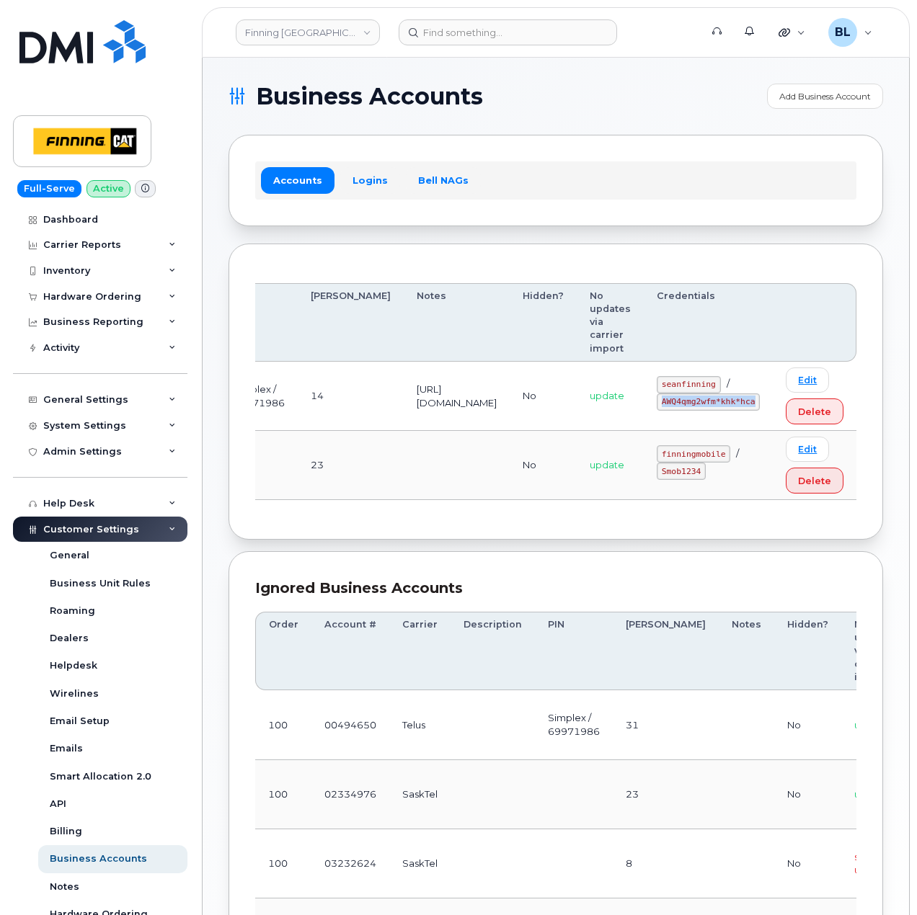
drag, startPoint x: 667, startPoint y: 397, endPoint x: 760, endPoint y: 404, distance: 92.5
click at [760, 404] on code "AWQ4qmg2wfm*khk*hca" at bounding box center [708, 402] width 103 height 17
copy code "AWQ4qmg2wfm*khk*hca"
drag, startPoint x: 442, startPoint y: 318, endPoint x: 557, endPoint y: 80, distance: 264.3
click at [442, 318] on th "Notes" at bounding box center [457, 322] width 106 height 79
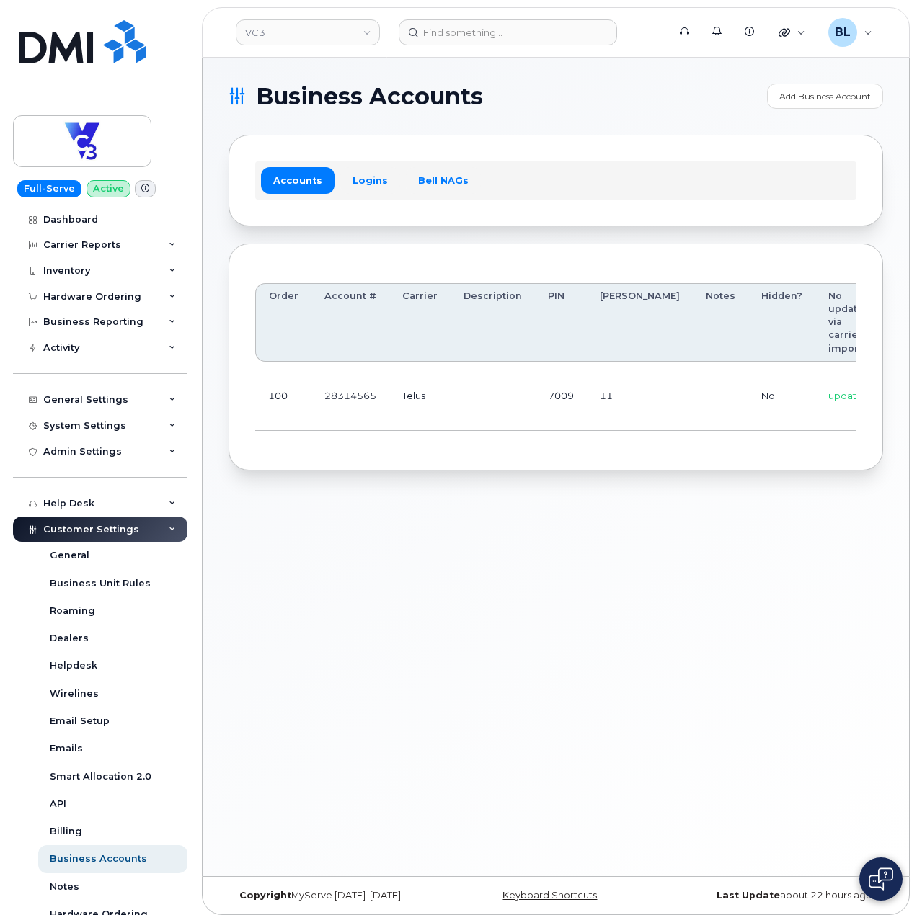
scroll to position [0, 154]
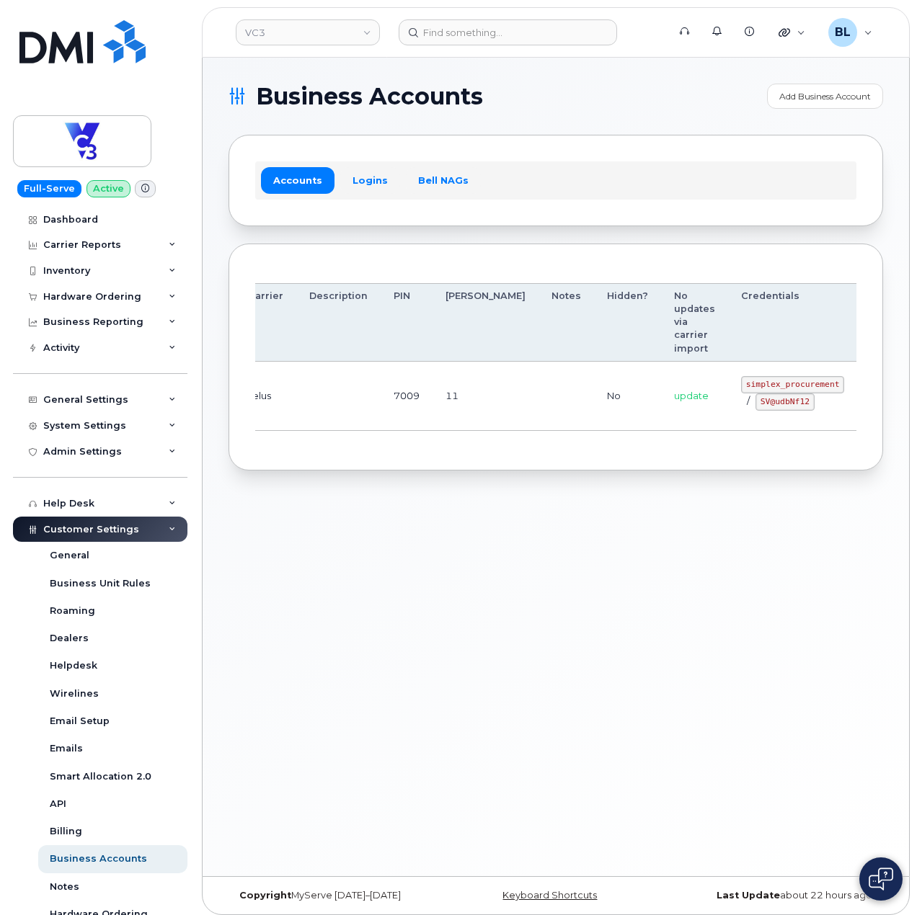
drag, startPoint x: 469, startPoint y: 387, endPoint x: 802, endPoint y: 399, distance: 332.5
drag, startPoint x: 663, startPoint y: 382, endPoint x: 757, endPoint y: 386, distance: 93.8
click at [757, 386] on td "simplex_procurement / SV@udbNf12" at bounding box center [792, 396] width 129 height 69
copy code "simplex_procurement"
click at [427, 507] on div "Business Accounts Add Business Account Accounts Logins Bell NAGs Order Account …" at bounding box center [556, 467] width 706 height 819
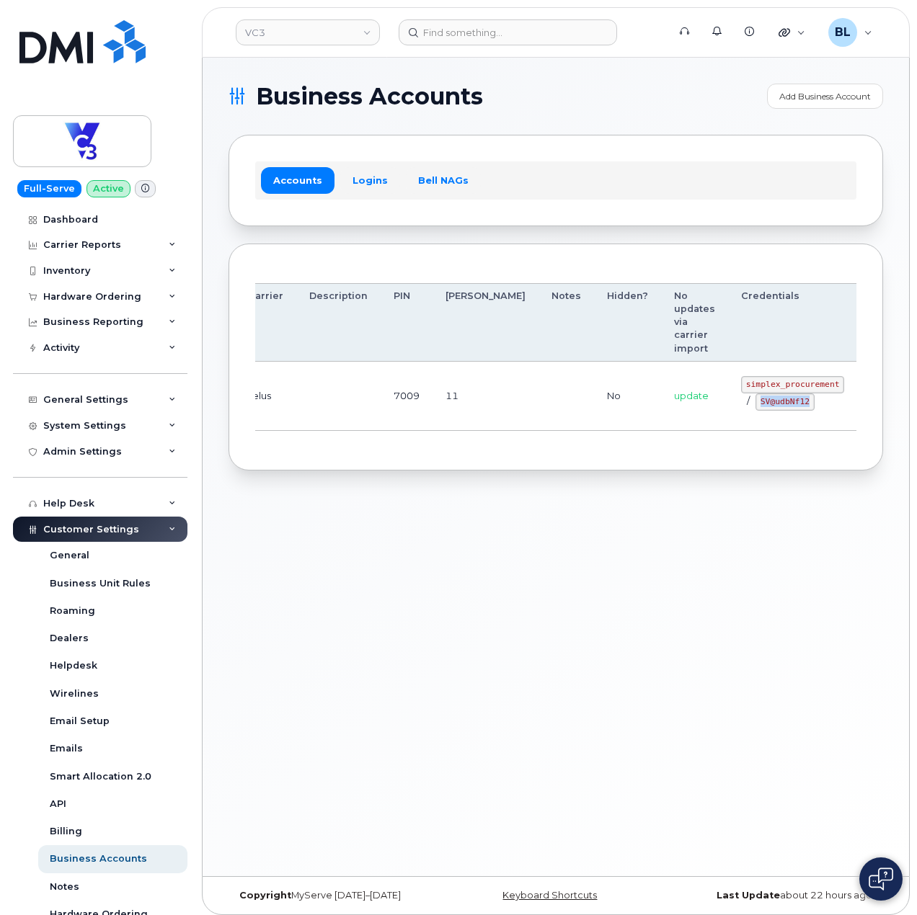
drag, startPoint x: 676, startPoint y: 405, endPoint x: 732, endPoint y: 407, distance: 56.2
click at [741, 407] on div "simplex_procurement / SV@udbNf12" at bounding box center [792, 393] width 103 height 35
copy code "SV@udbNf12"
drag, startPoint x: 664, startPoint y: 384, endPoint x: 760, endPoint y: 383, distance: 96.6
click at [760, 383] on td "simplex_procurement / SV@udbNf12" at bounding box center [792, 396] width 129 height 69
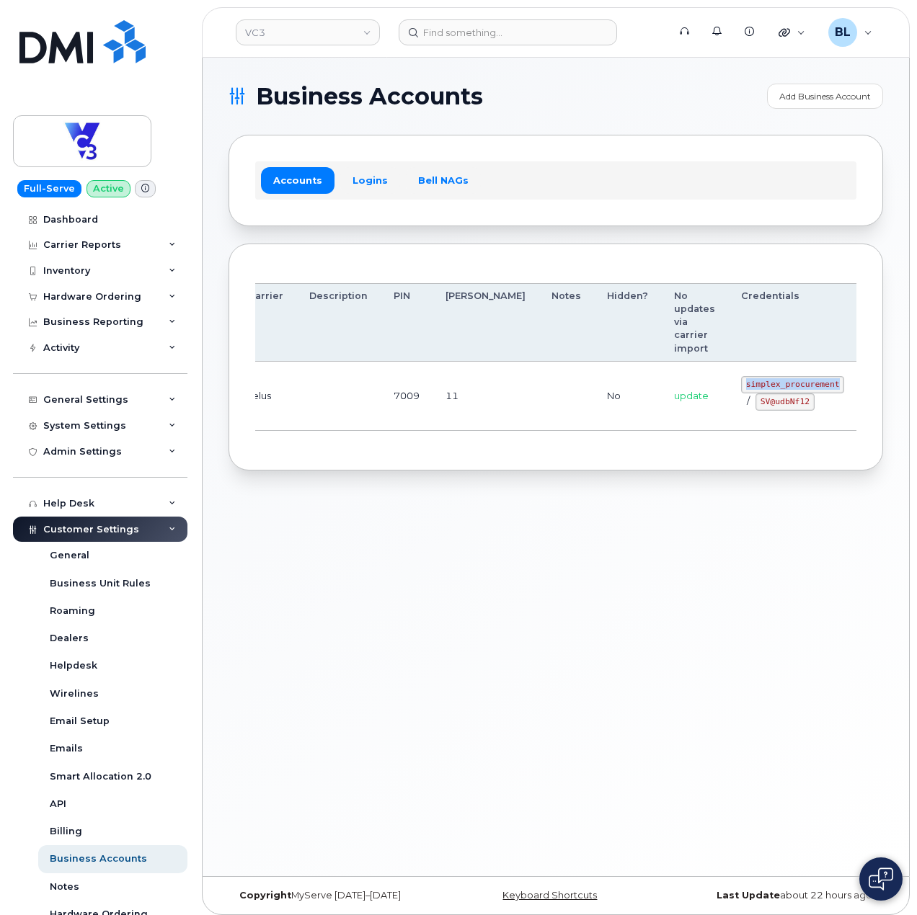
copy code "simplex_procurement"
drag, startPoint x: 399, startPoint y: 479, endPoint x: 531, endPoint y: 432, distance: 139.3
click at [399, 479] on div "Business Accounts Add Business Account Accounts Logins Bell NAGs Order Account …" at bounding box center [556, 467] width 706 height 819
drag, startPoint x: 684, startPoint y: 399, endPoint x: 737, endPoint y: 412, distance: 54.9
click at [736, 412] on td "simplex_procurement / SV@udbNf12" at bounding box center [792, 396] width 129 height 69
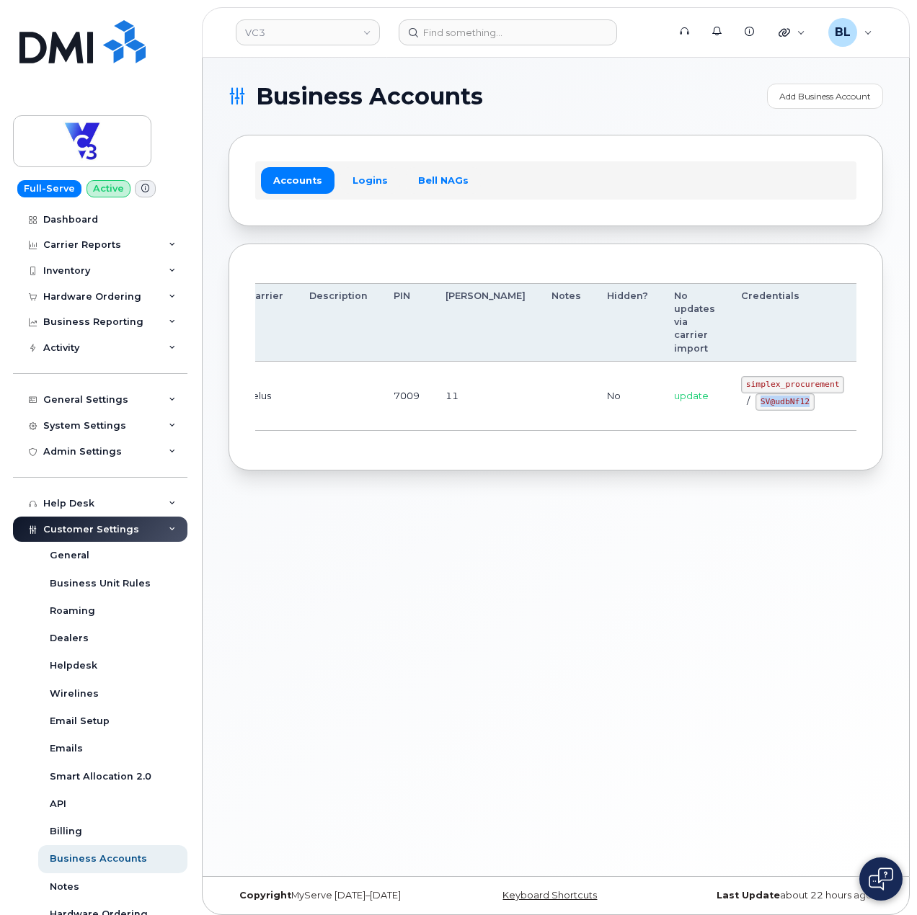
copy code "SV@udbNf12"
click at [383, 511] on div "Business Accounts Add Business Account Accounts Logins Bell NAGs Order Account …" at bounding box center [556, 467] width 706 height 819
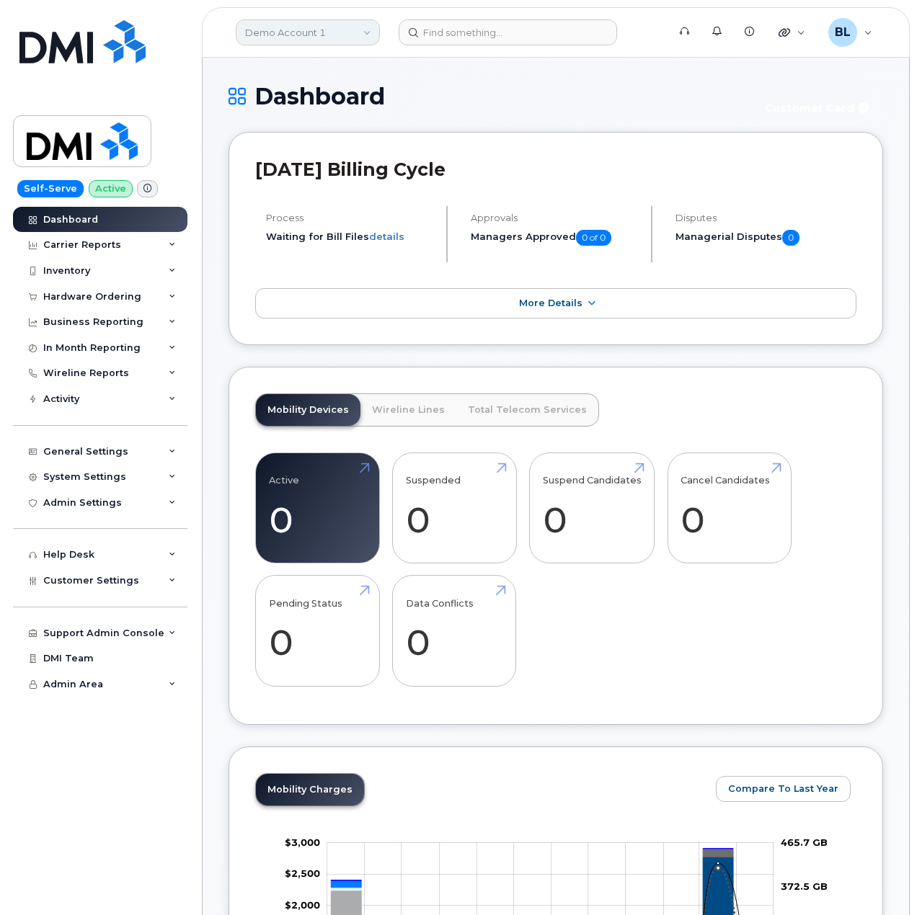
click at [320, 39] on link "Demo Account 1" at bounding box center [308, 32] width 144 height 26
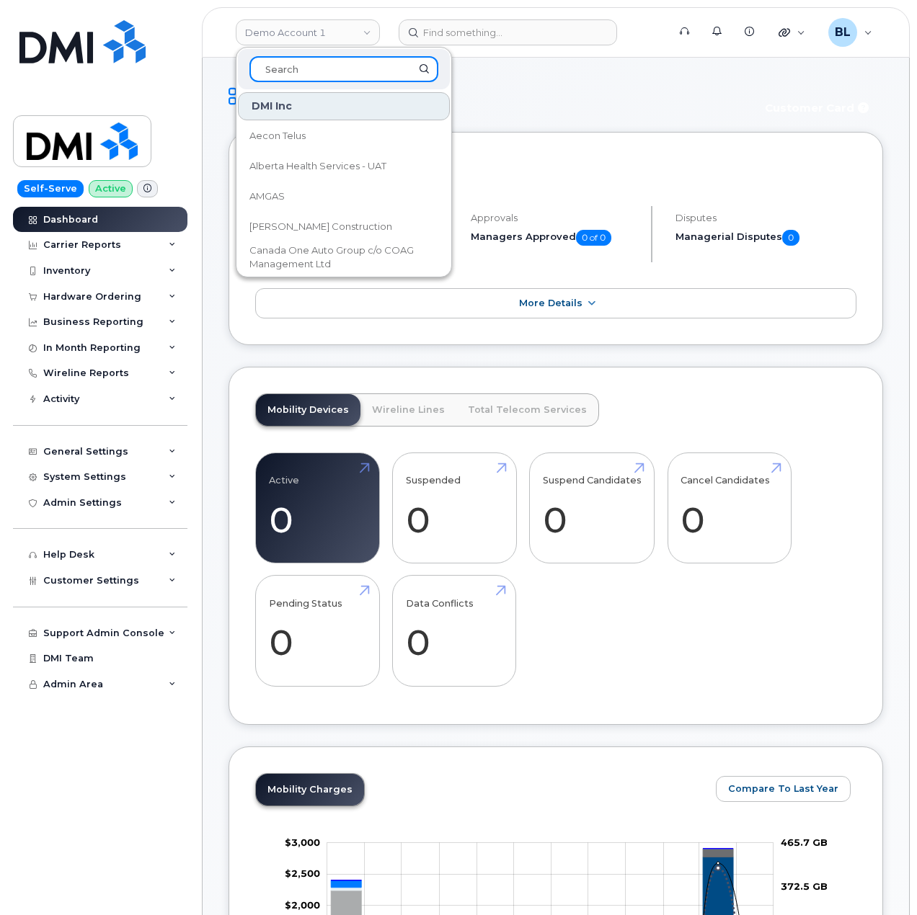
click at [344, 71] on input at bounding box center [343, 69] width 189 height 26
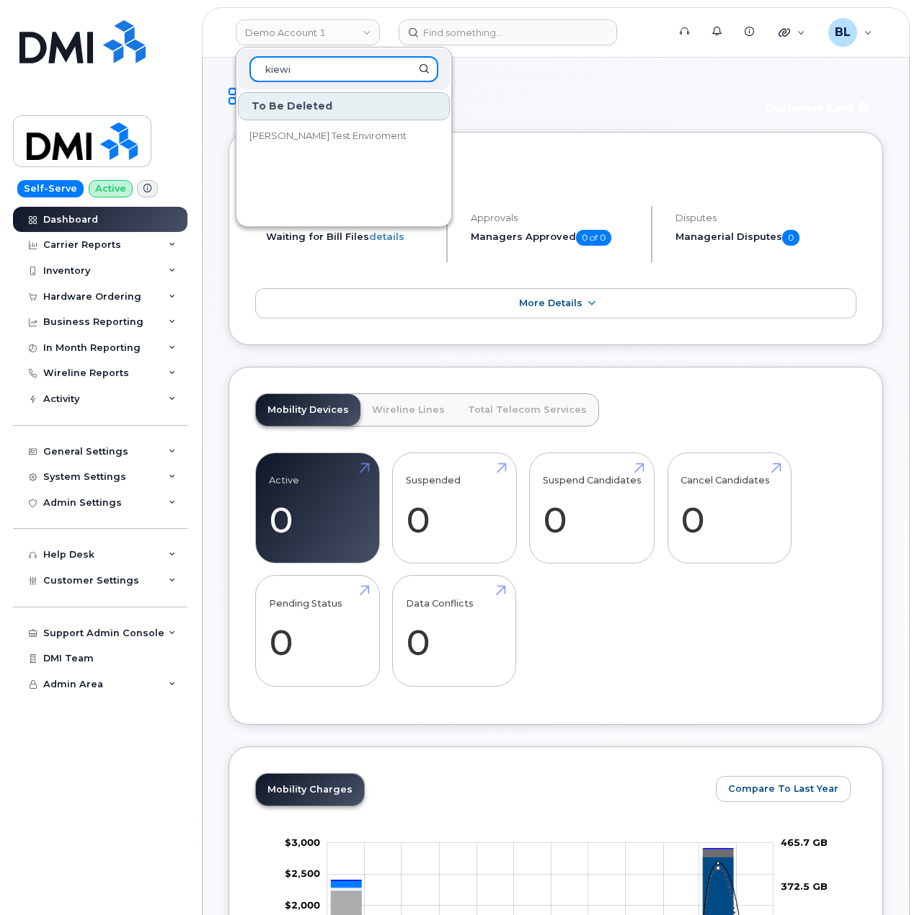
type input "[PERSON_NAME]"
